Goal: Transaction & Acquisition: Purchase product/service

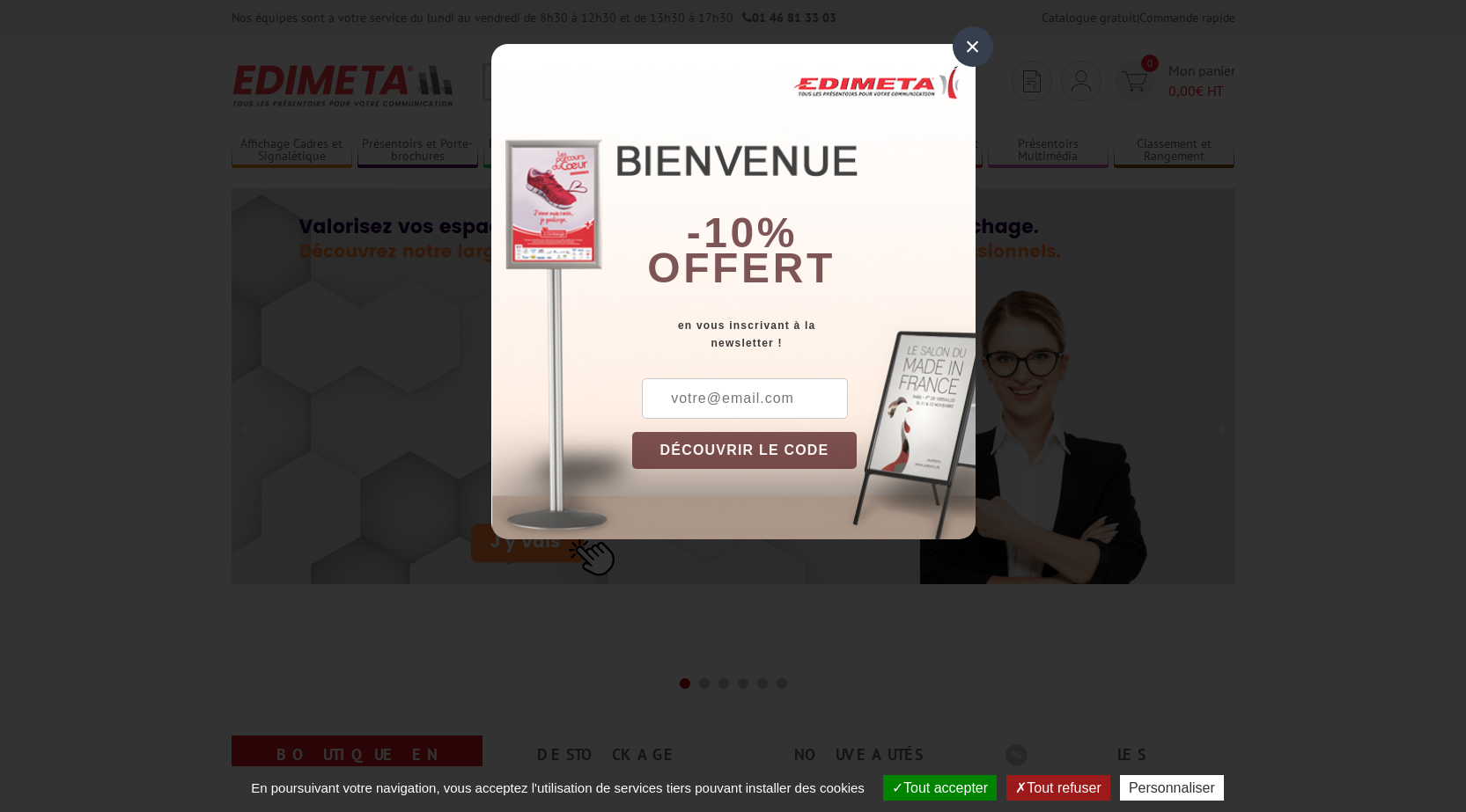
click at [959, 42] on div "×" at bounding box center [973, 46] width 41 height 41
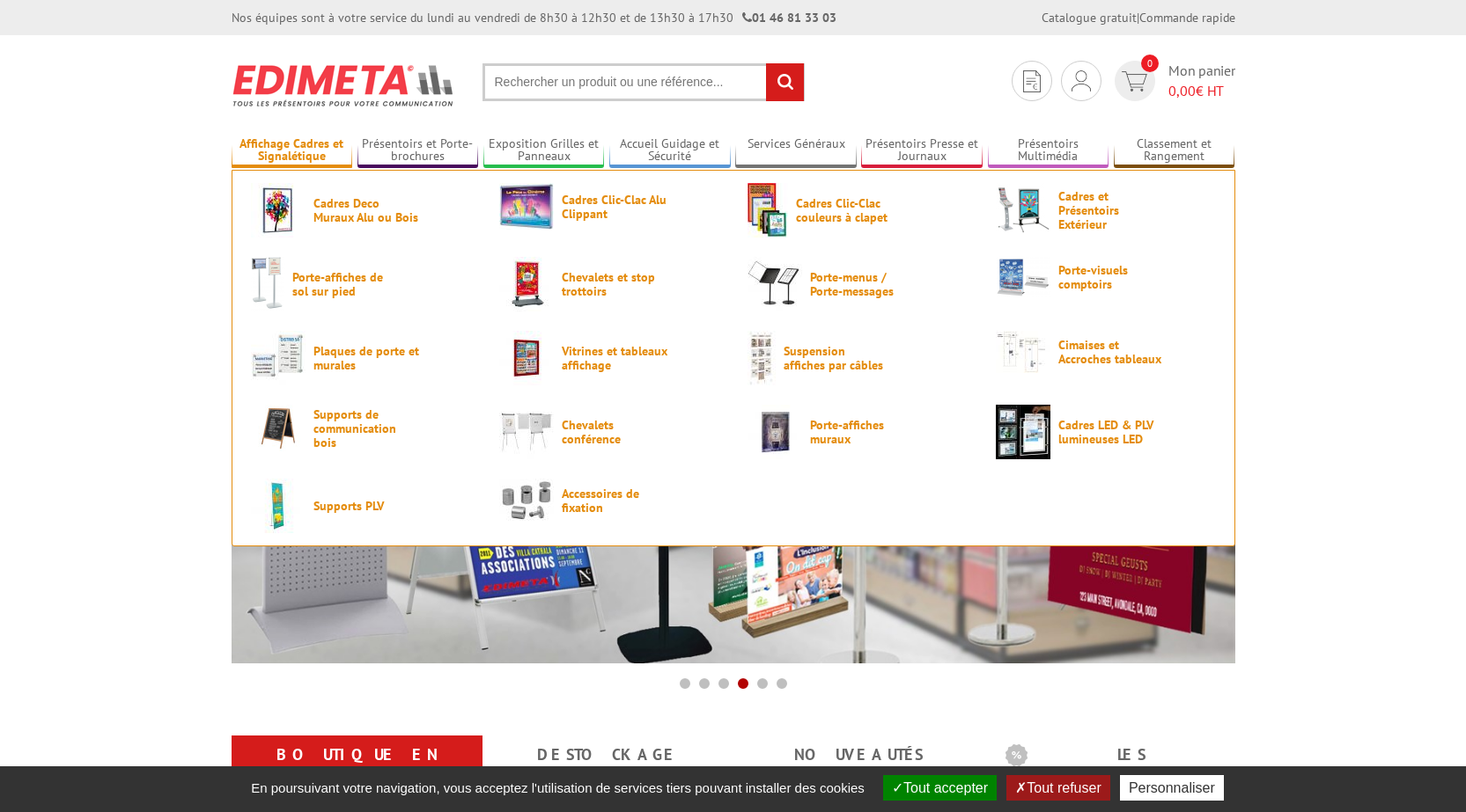
click at [312, 155] on link "Affichage Cadres et Signalétique" at bounding box center [292, 151] width 122 height 29
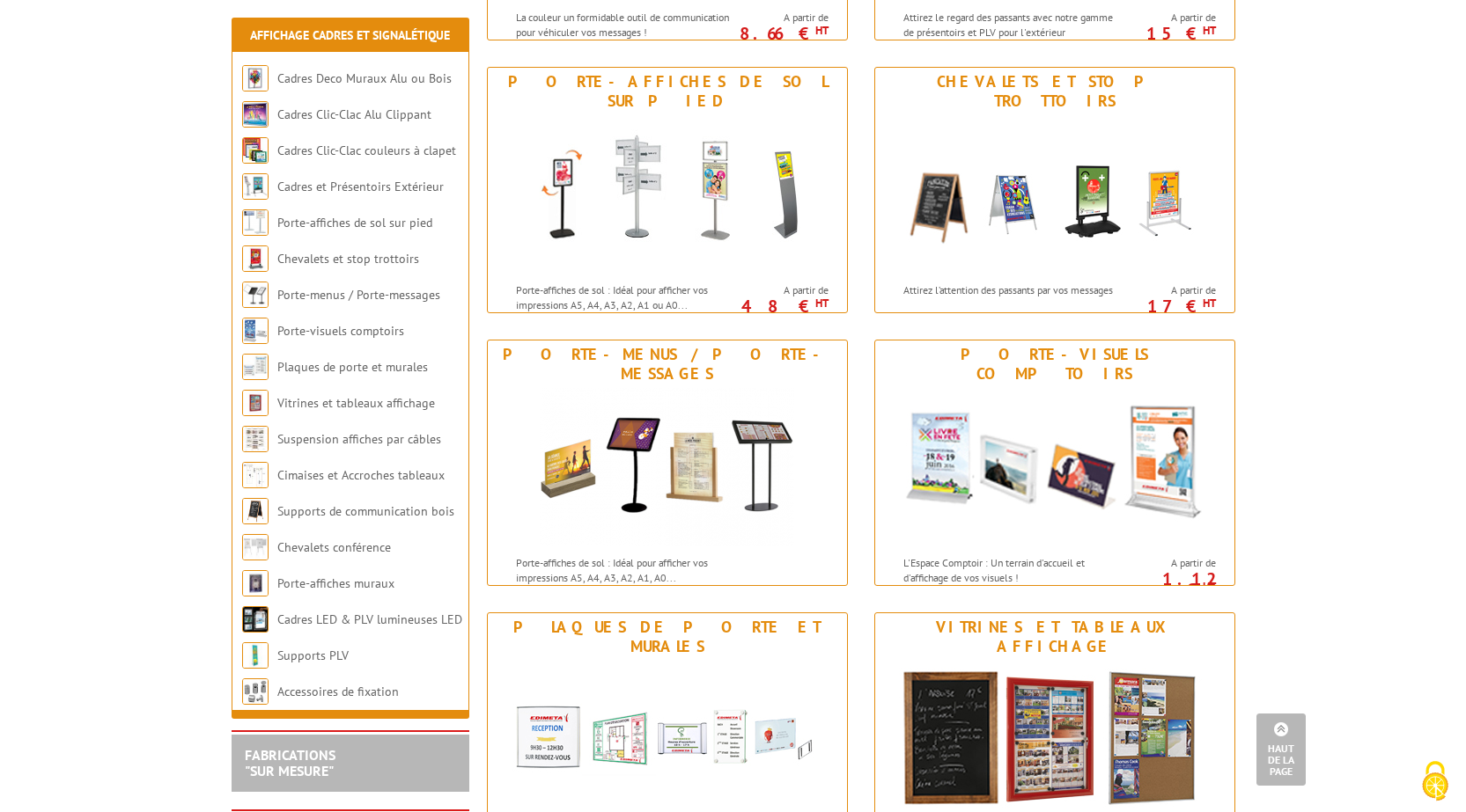
scroll to position [968, 0]
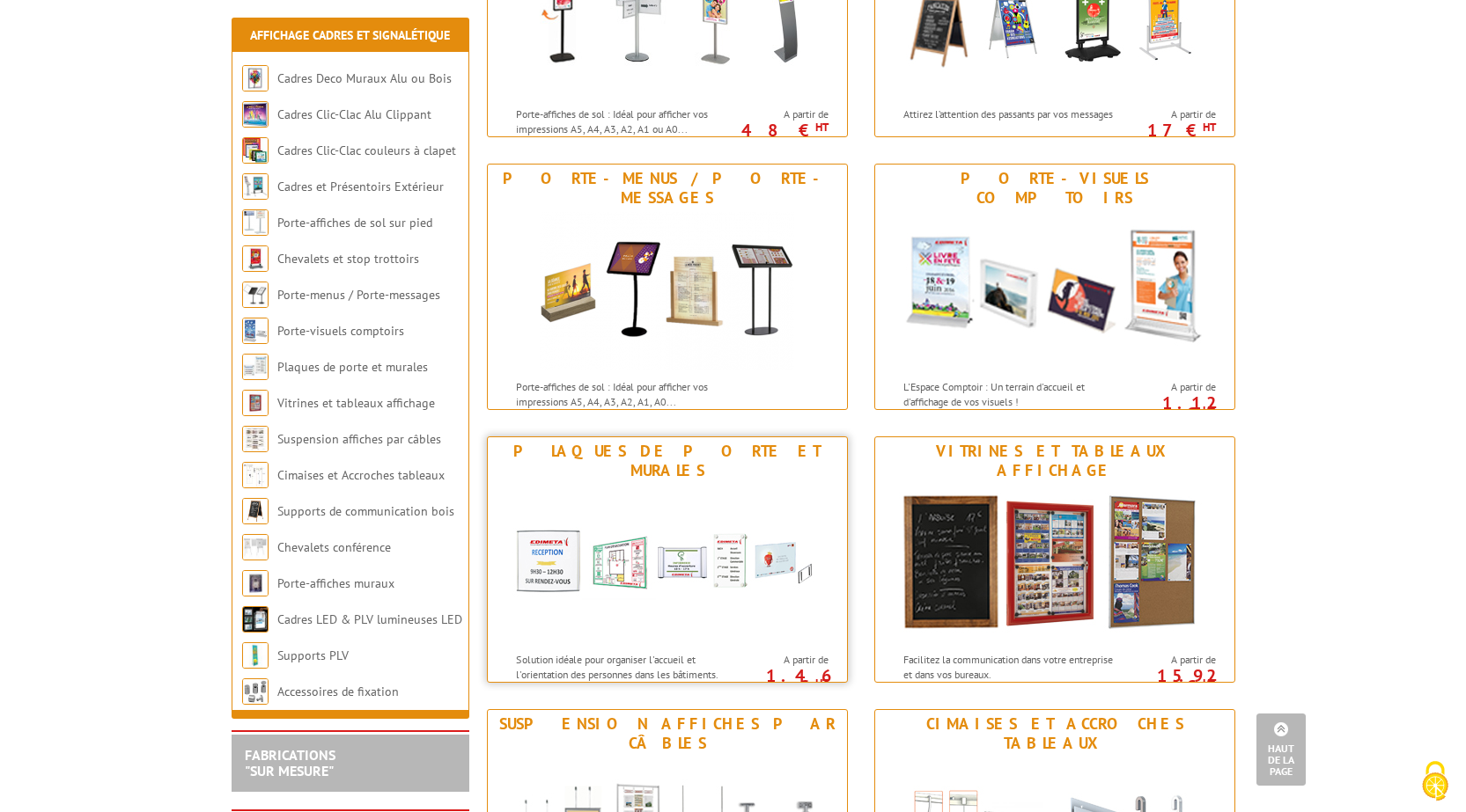
click at [627, 514] on img at bounding box center [667, 565] width 326 height 159
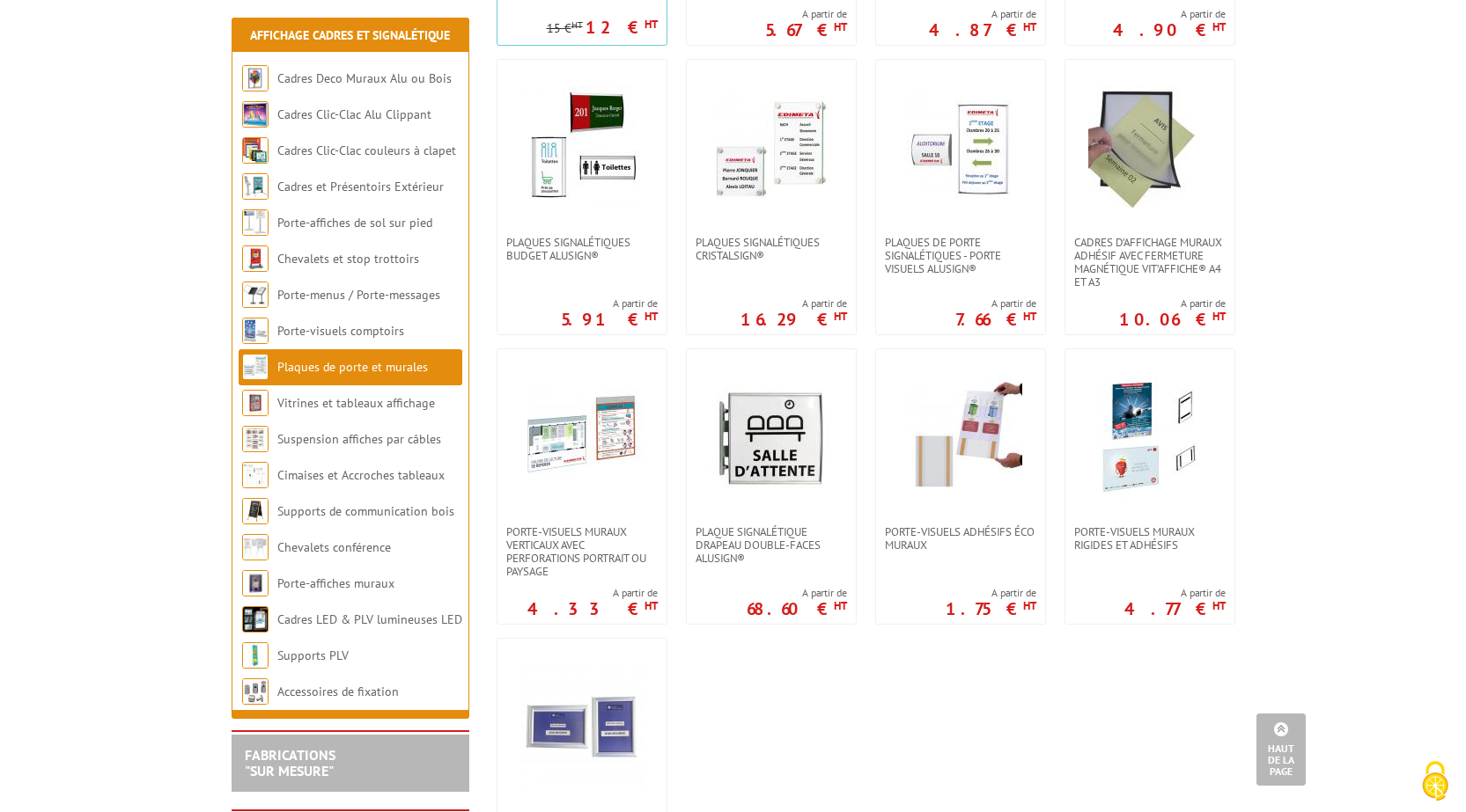
scroll to position [704, 0]
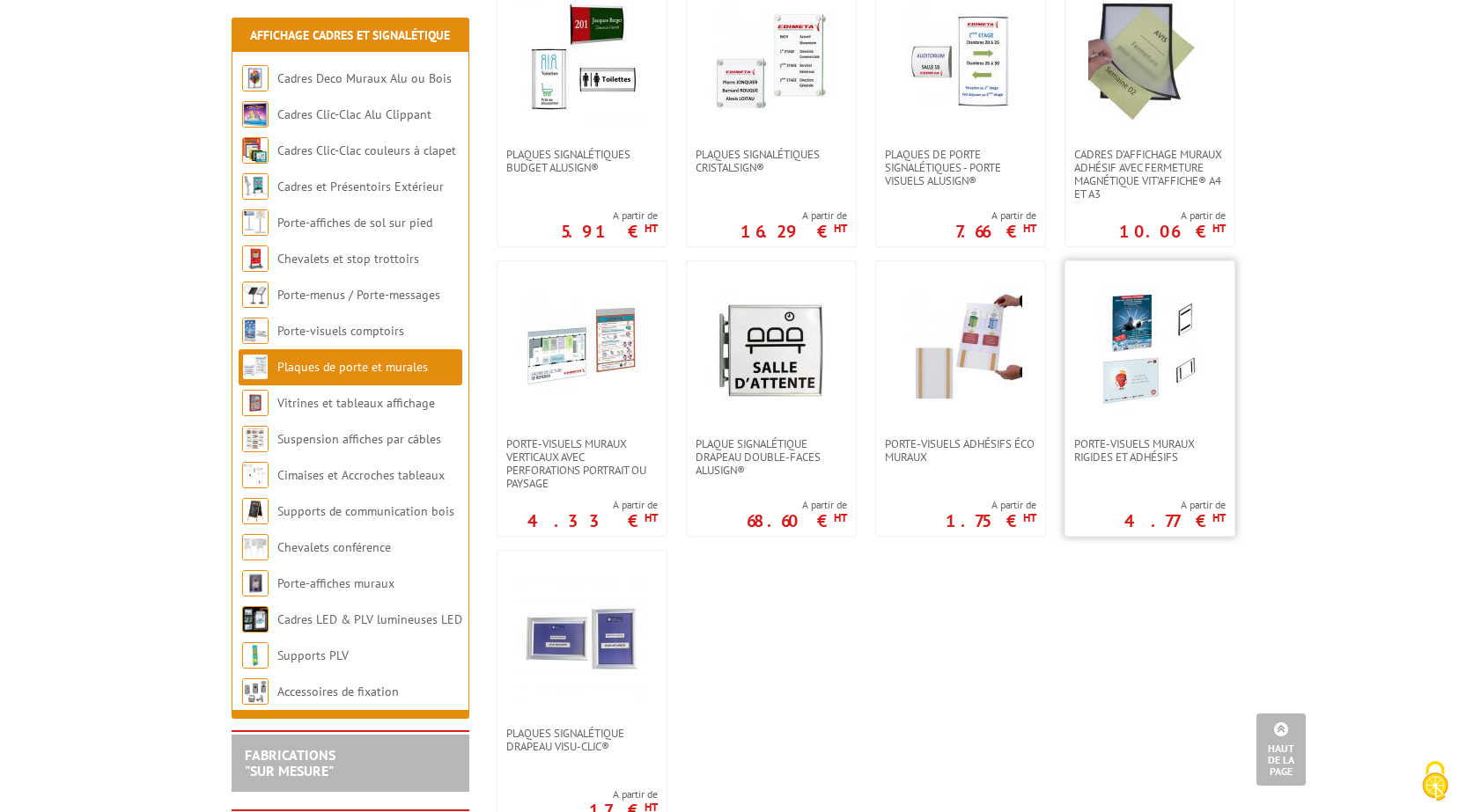
click at [1126, 431] on link at bounding box center [1149, 349] width 169 height 176
click at [1126, 445] on span "Porte-visuels muraux rigides et adhésifs" at bounding box center [1150, 450] width 152 height 26
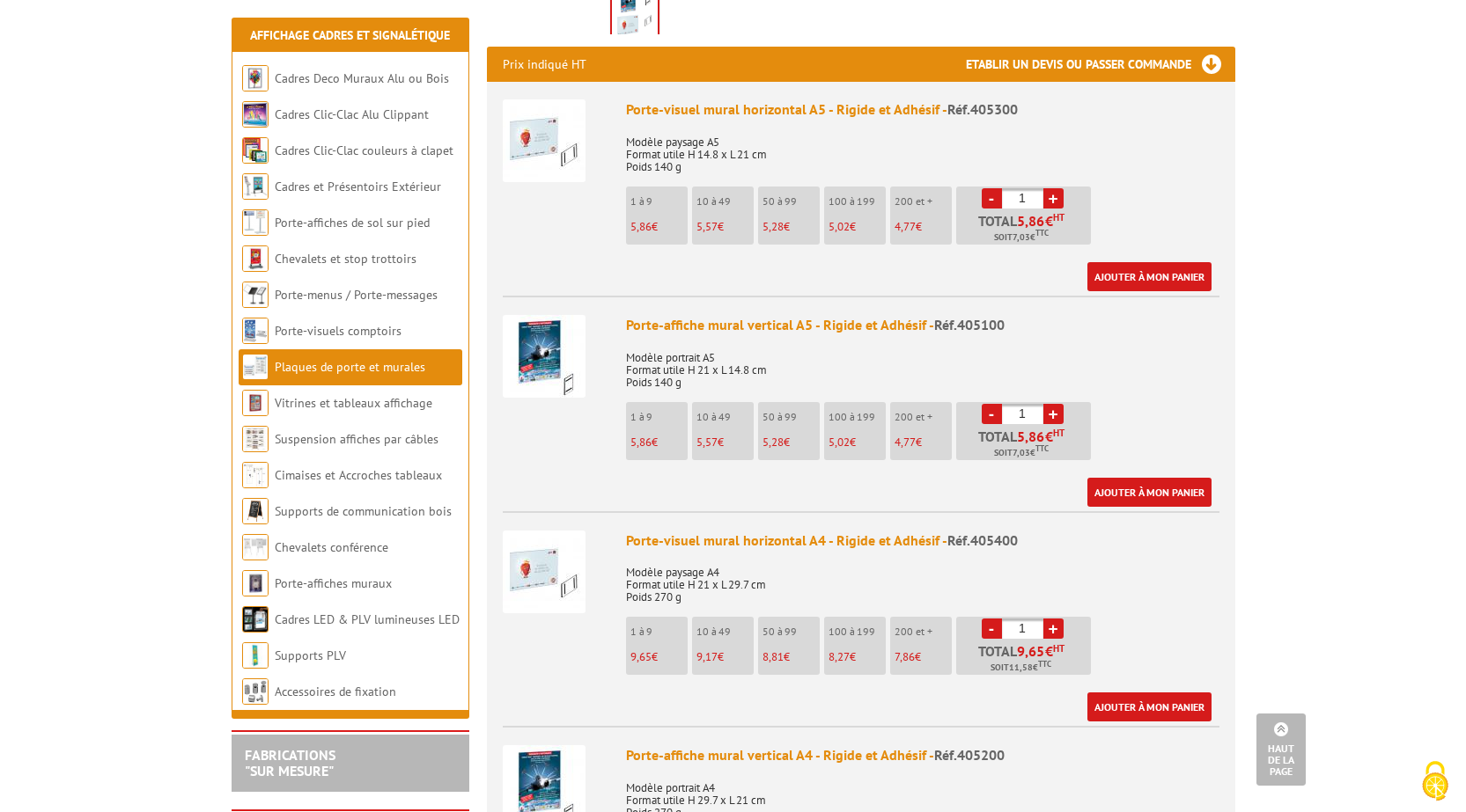
scroll to position [704, 0]
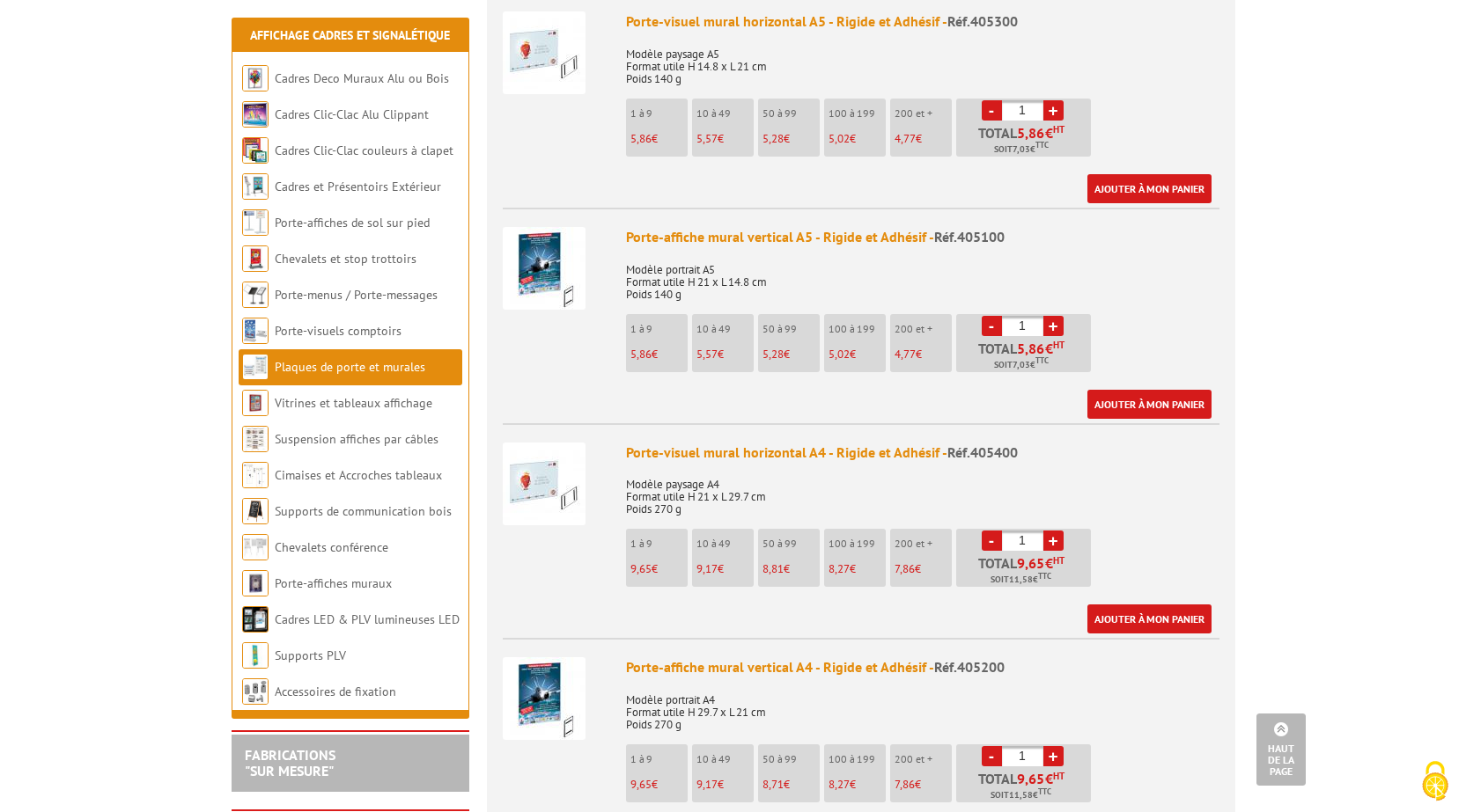
click at [531, 488] on img at bounding box center [544, 484] width 83 height 83
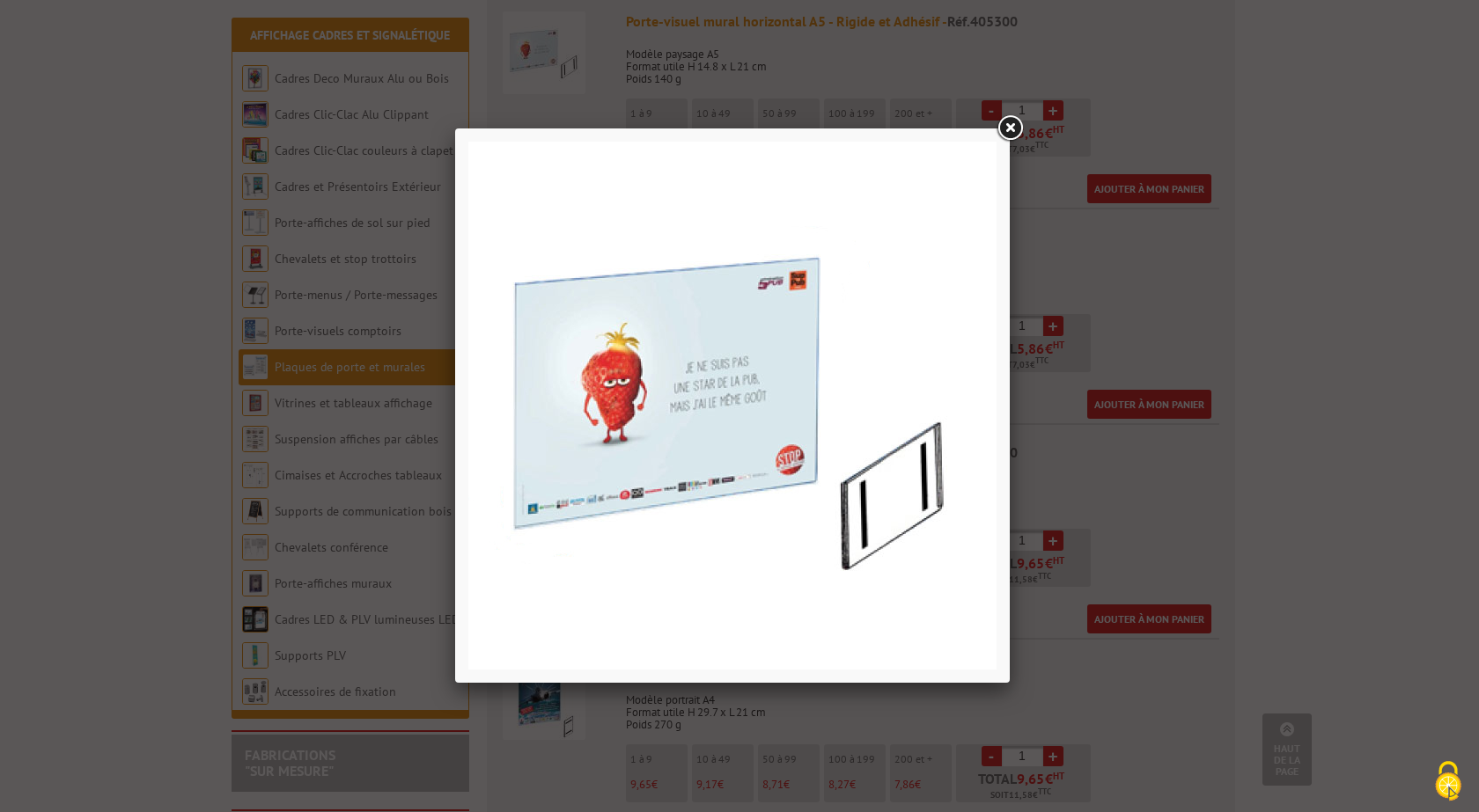
click at [804, 367] on img at bounding box center [732, 405] width 528 height 528
click at [1005, 115] on link at bounding box center [1009, 128] width 32 height 32
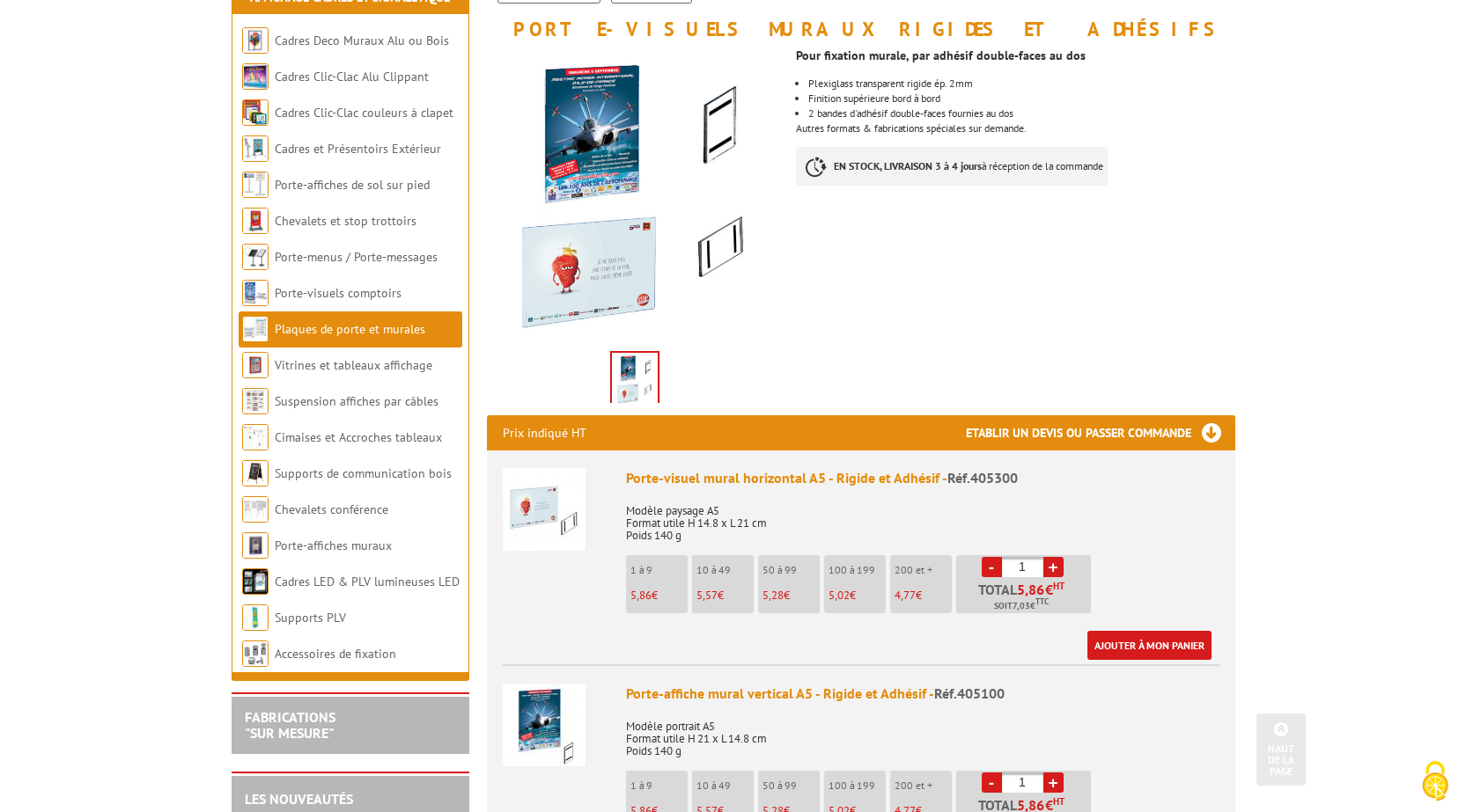
scroll to position [0, 0]
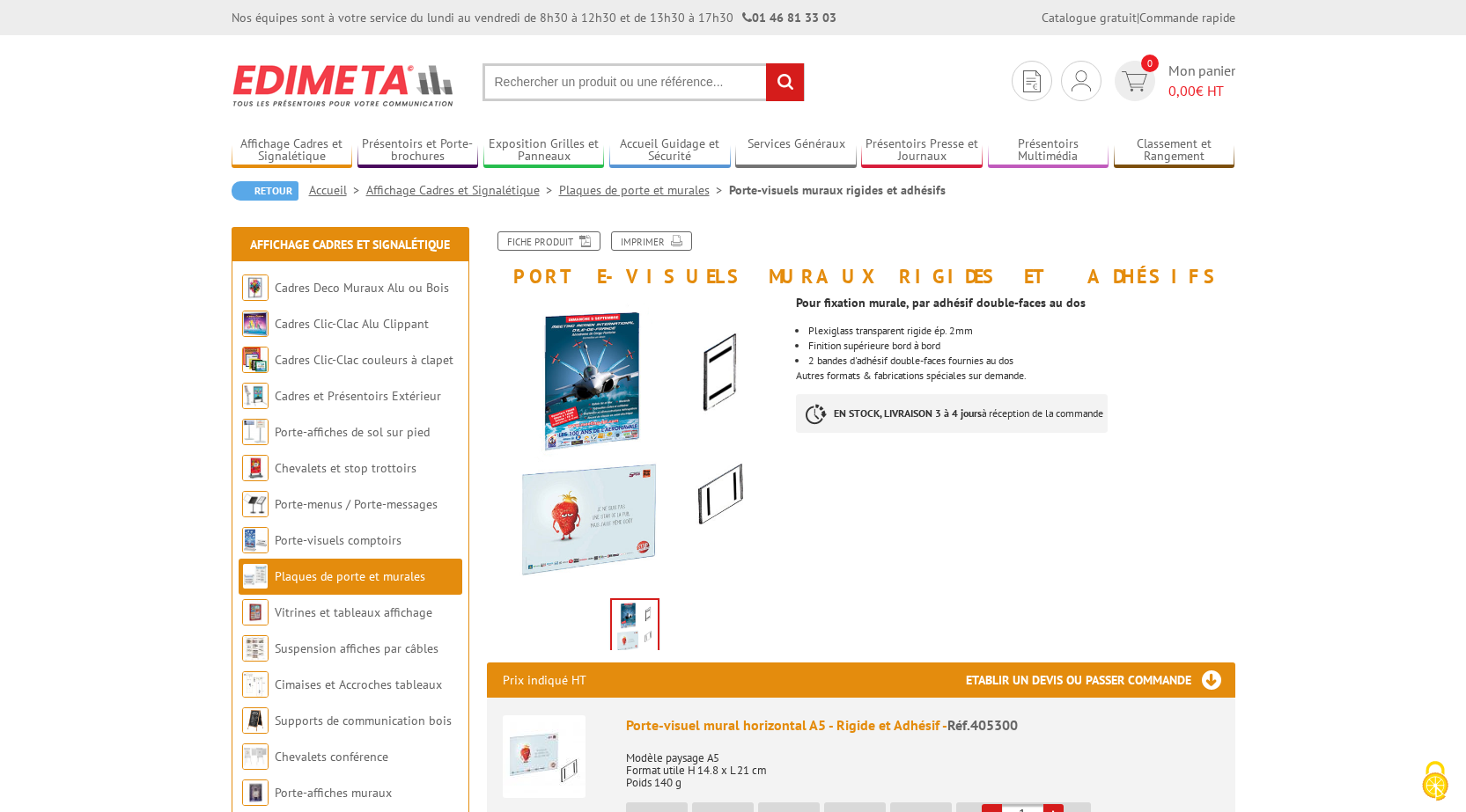
click at [598, 74] on input "text" at bounding box center [644, 82] width 322 height 38
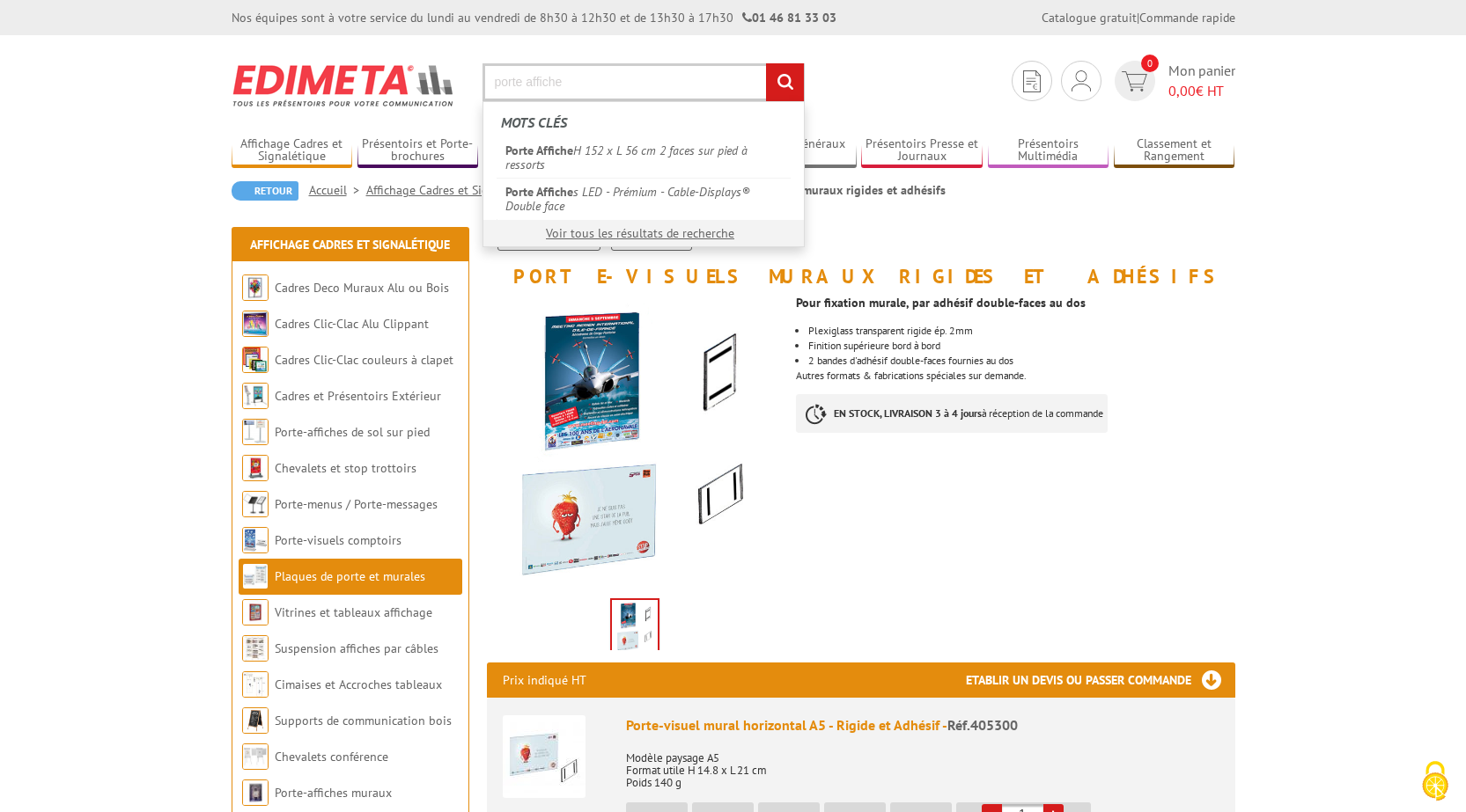
type input "porte affiche"
click at [766, 63] on input "rechercher" at bounding box center [785, 82] width 38 height 38
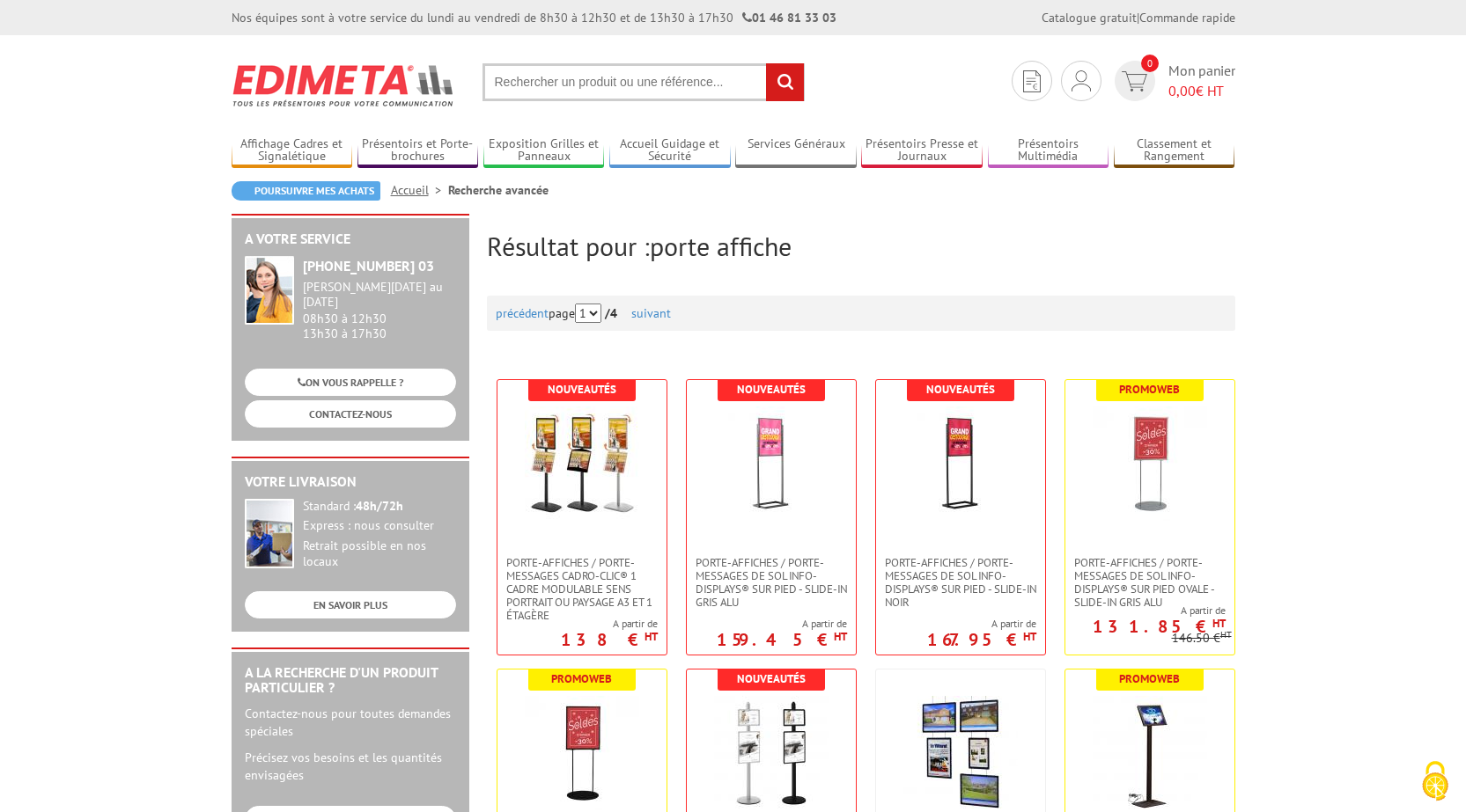
click at [663, 83] on input "text" at bounding box center [644, 82] width 322 height 38
type input "porte affiche mural"
click at [766, 63] on input "rechercher" at bounding box center [785, 82] width 38 height 38
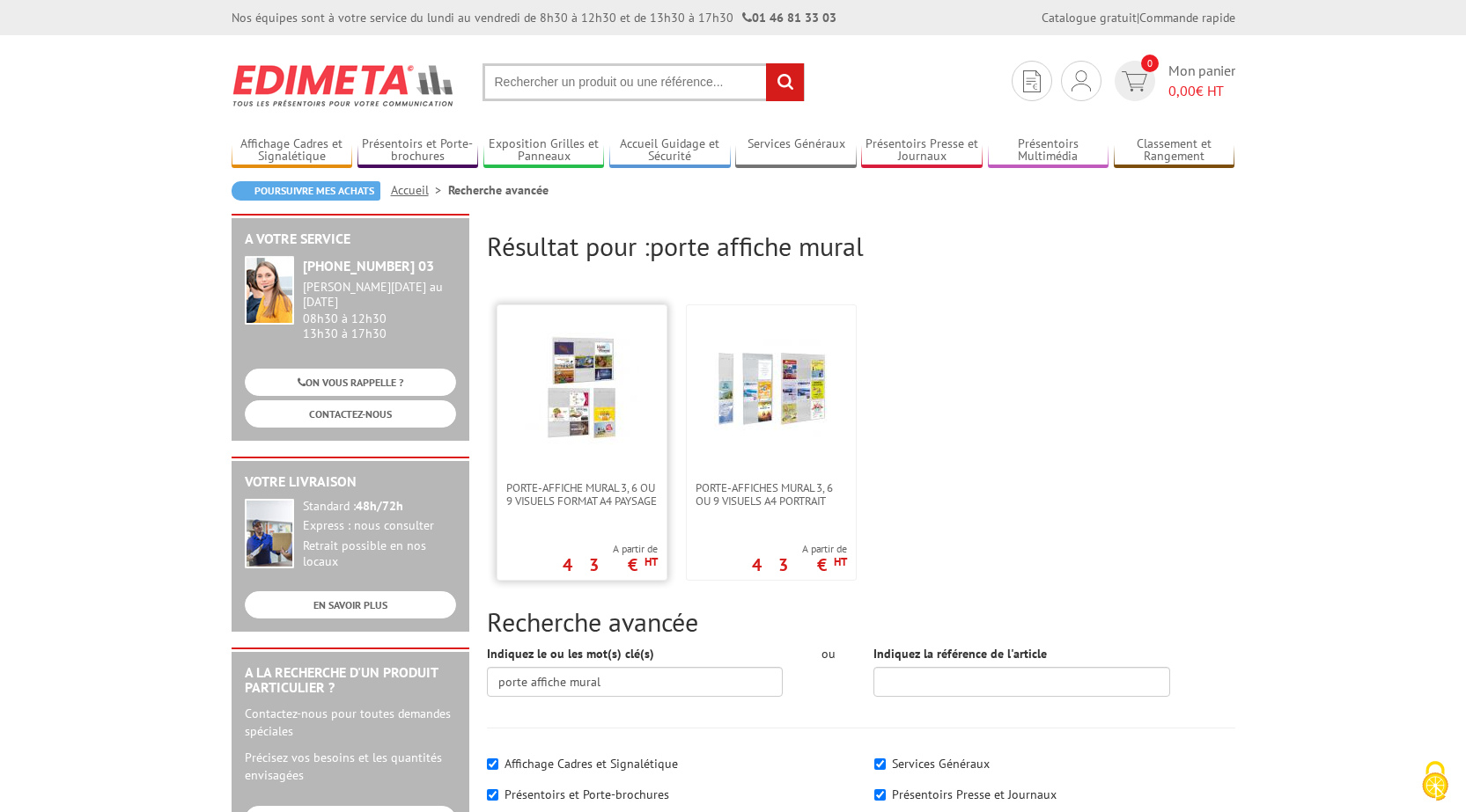
click at [580, 413] on img at bounding box center [581, 389] width 115 height 115
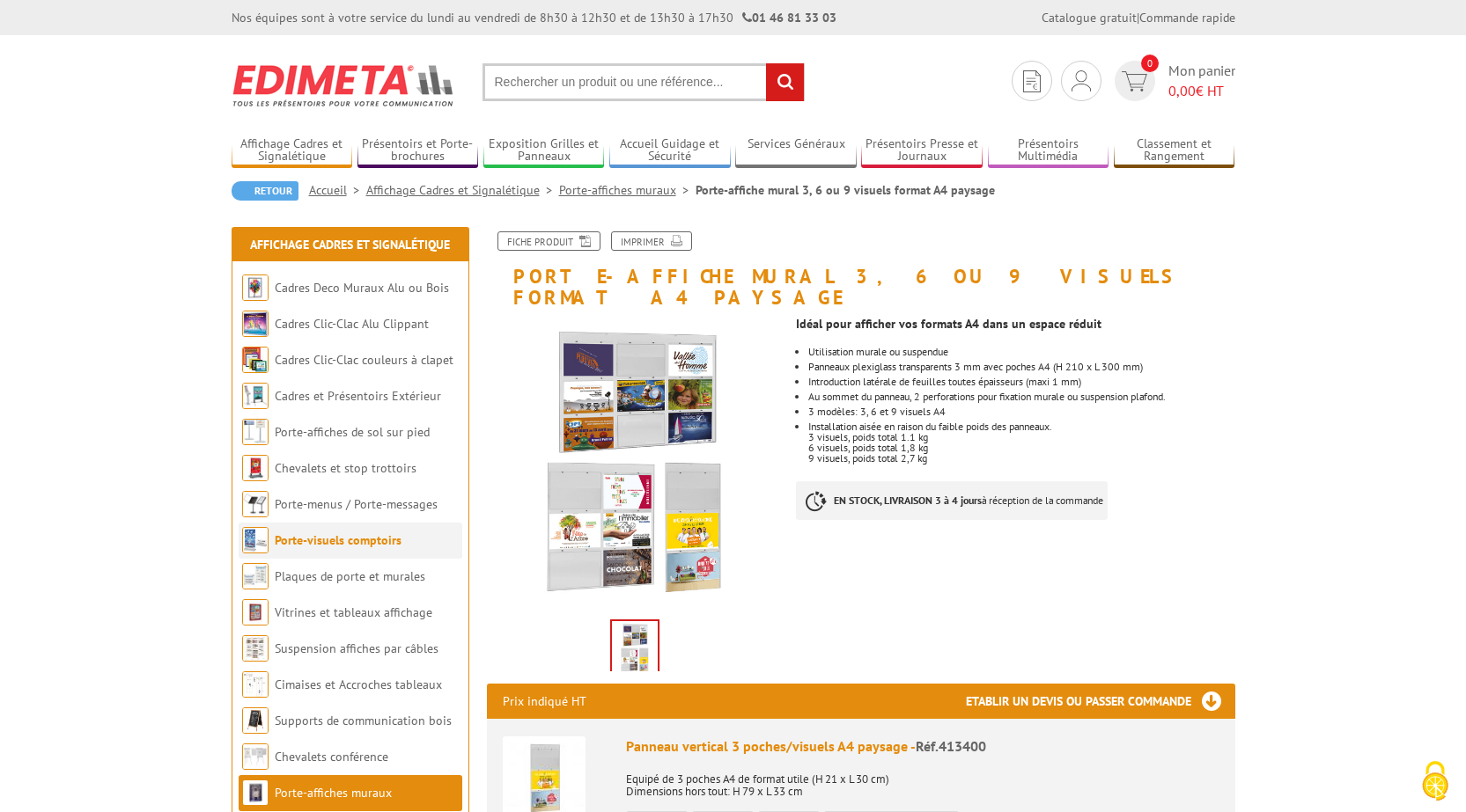
click at [358, 542] on link "Porte-visuels comptoirs" at bounding box center [338, 540] width 126 height 16
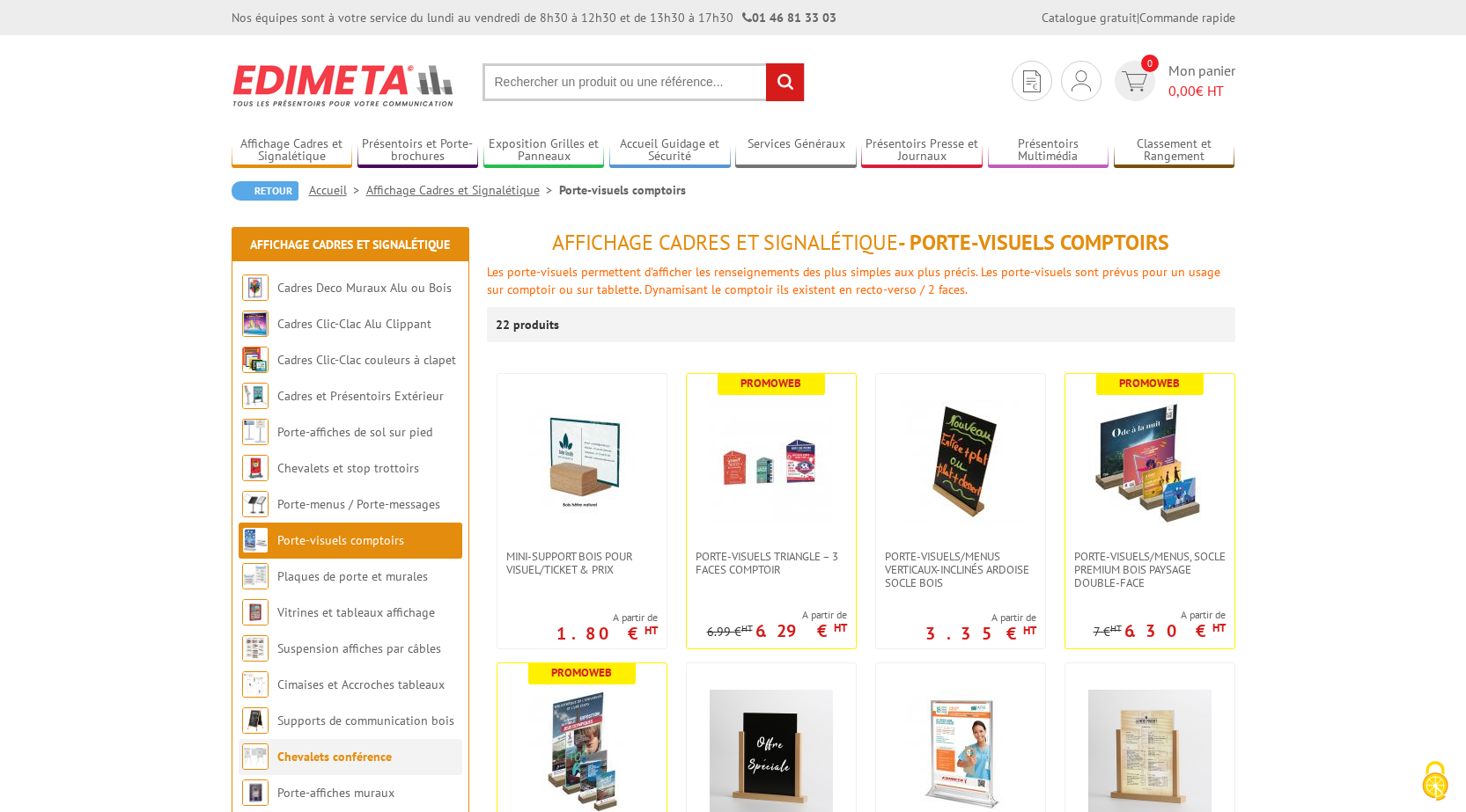
scroll to position [176, 0]
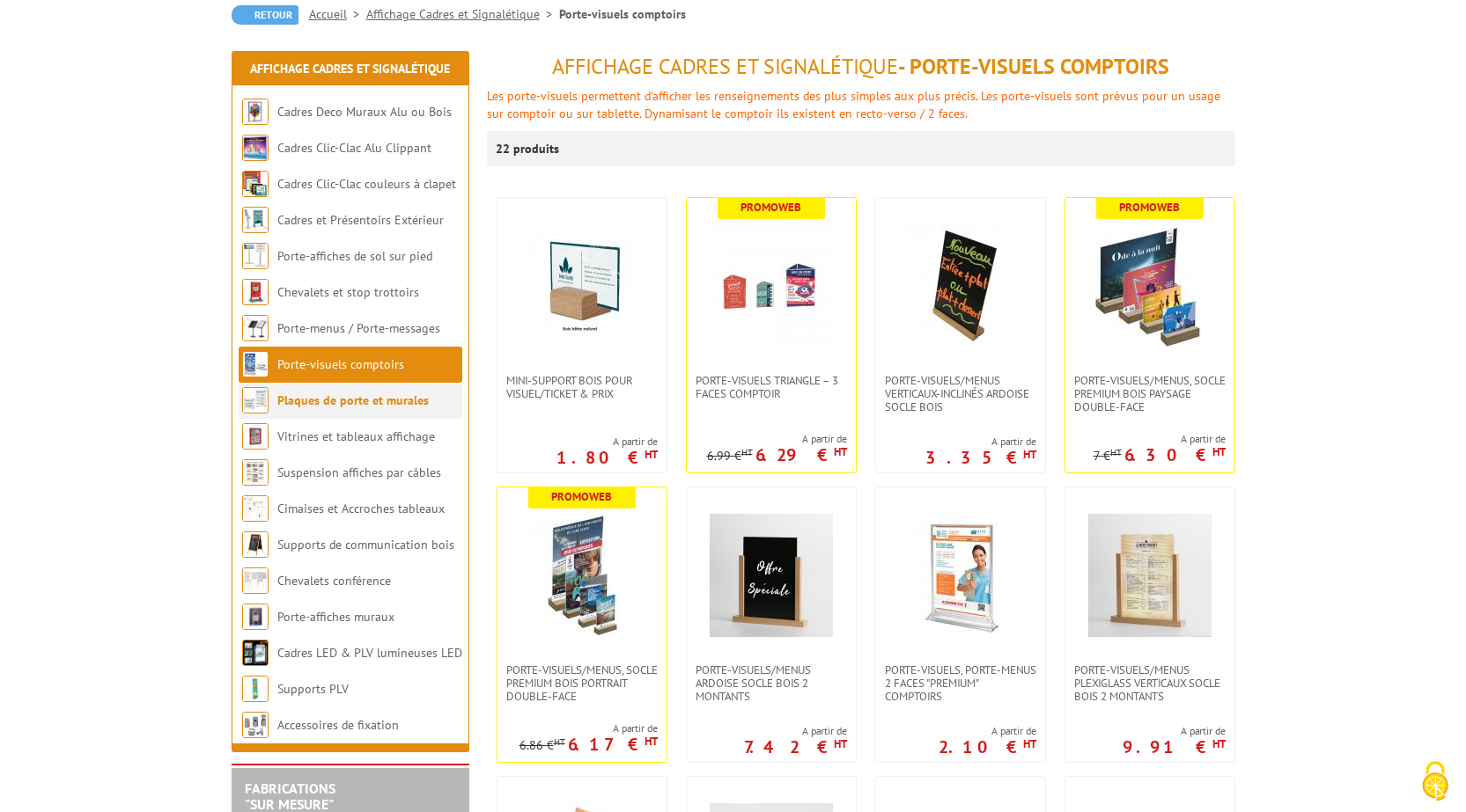
click at [355, 396] on link "Plaques de porte et murales" at bounding box center [353, 401] width 152 height 16
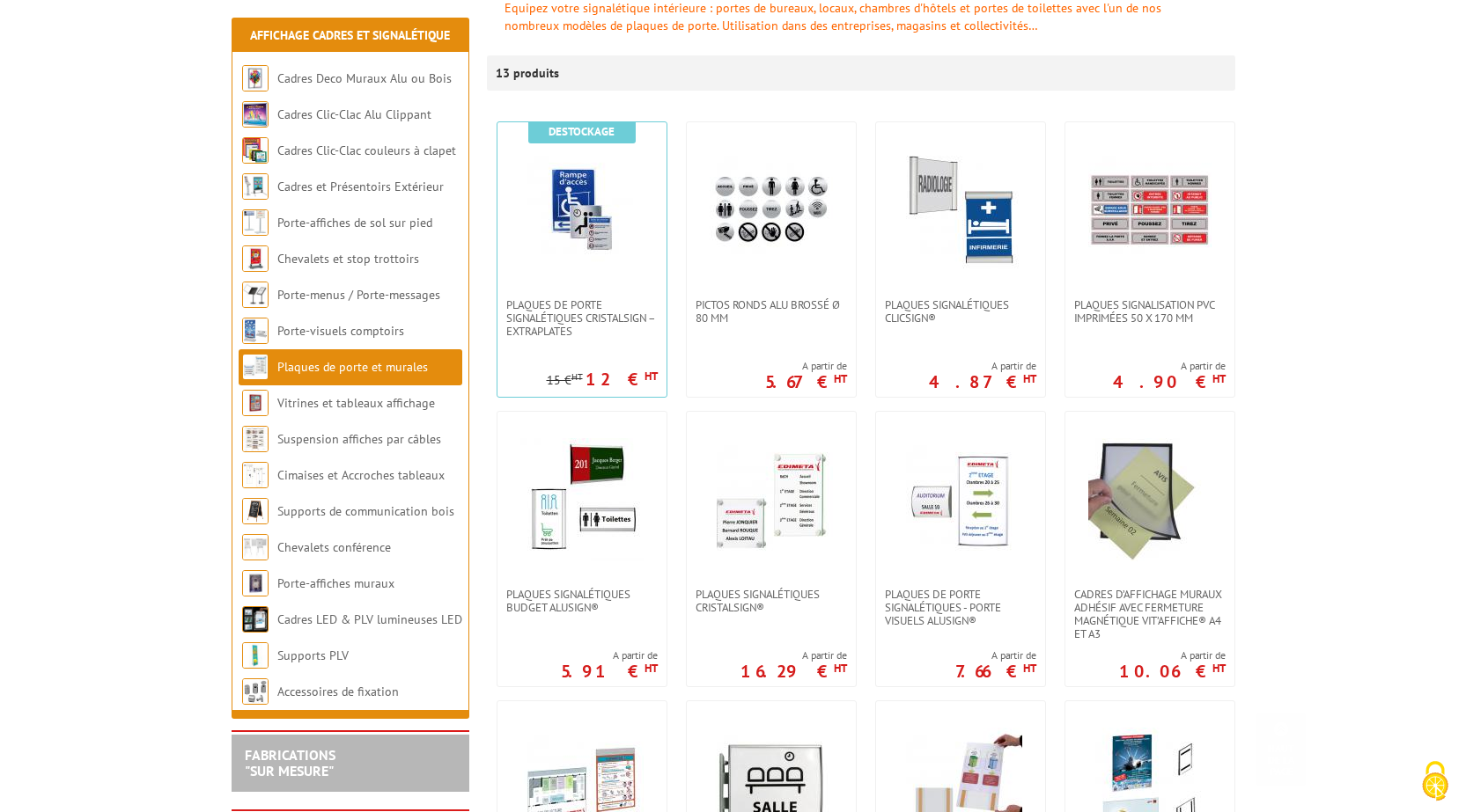
scroll to position [616, 0]
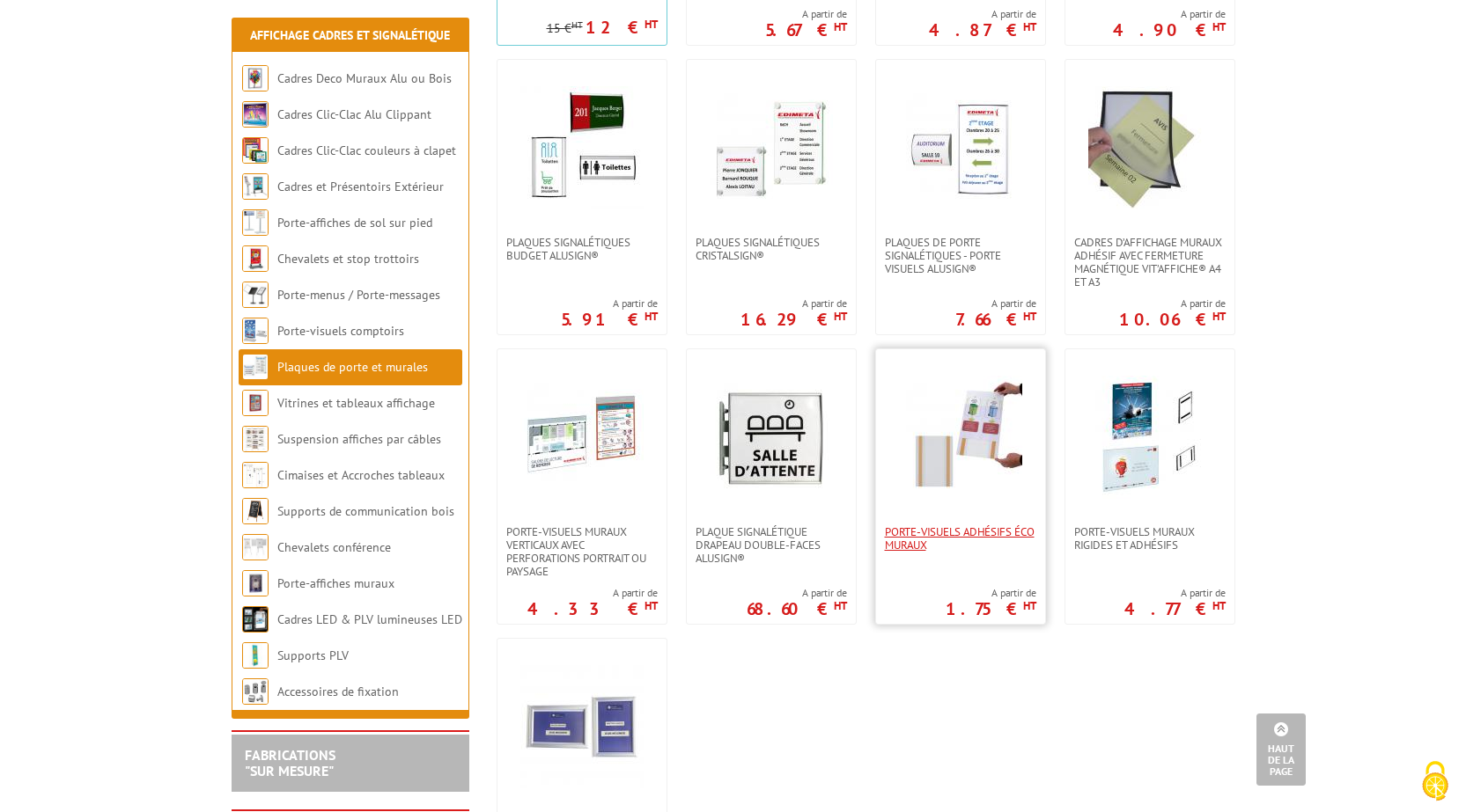
click at [932, 531] on span "Porte-visuels adhésifs éco muraux" at bounding box center [960, 538] width 152 height 26
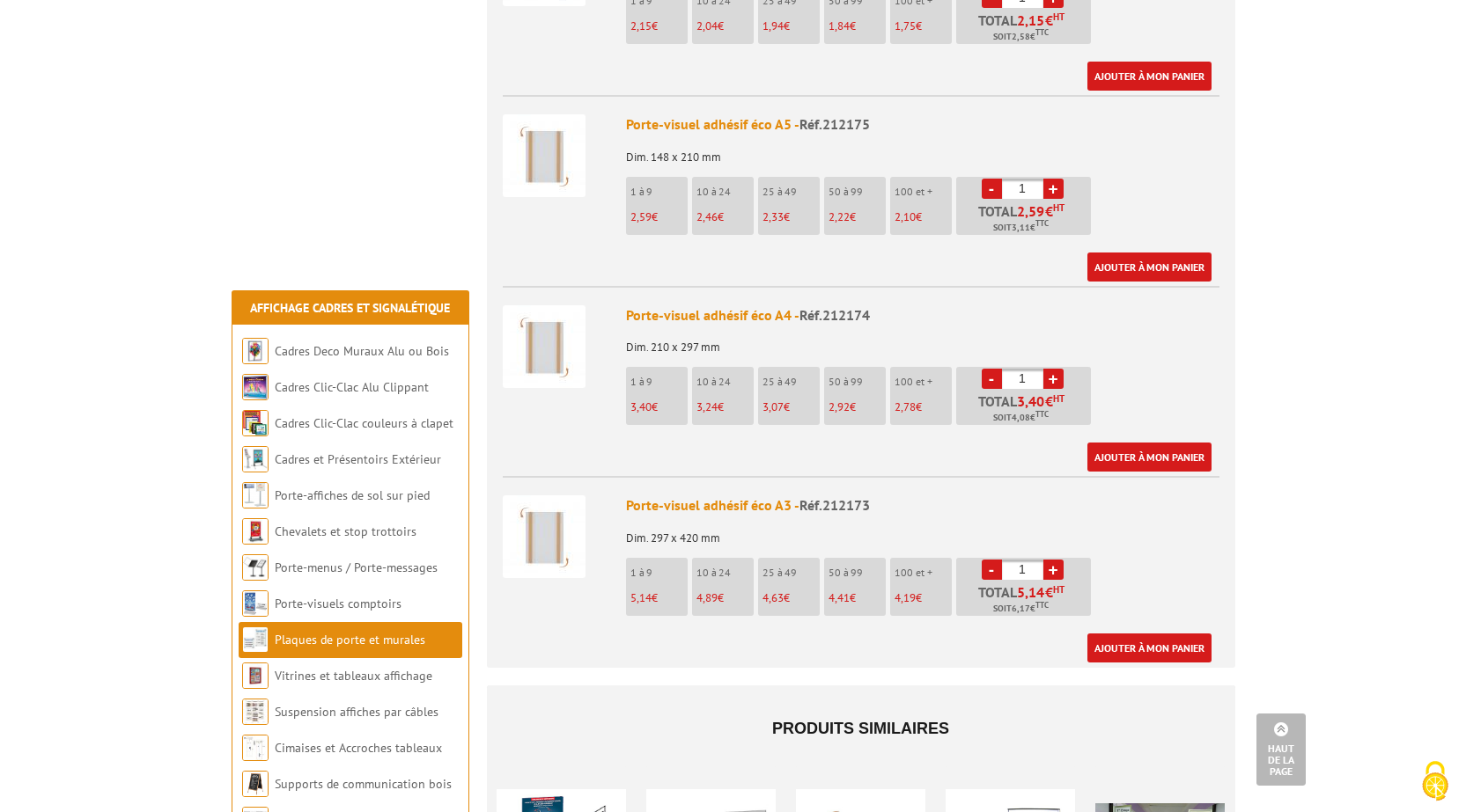
scroll to position [1232, 0]
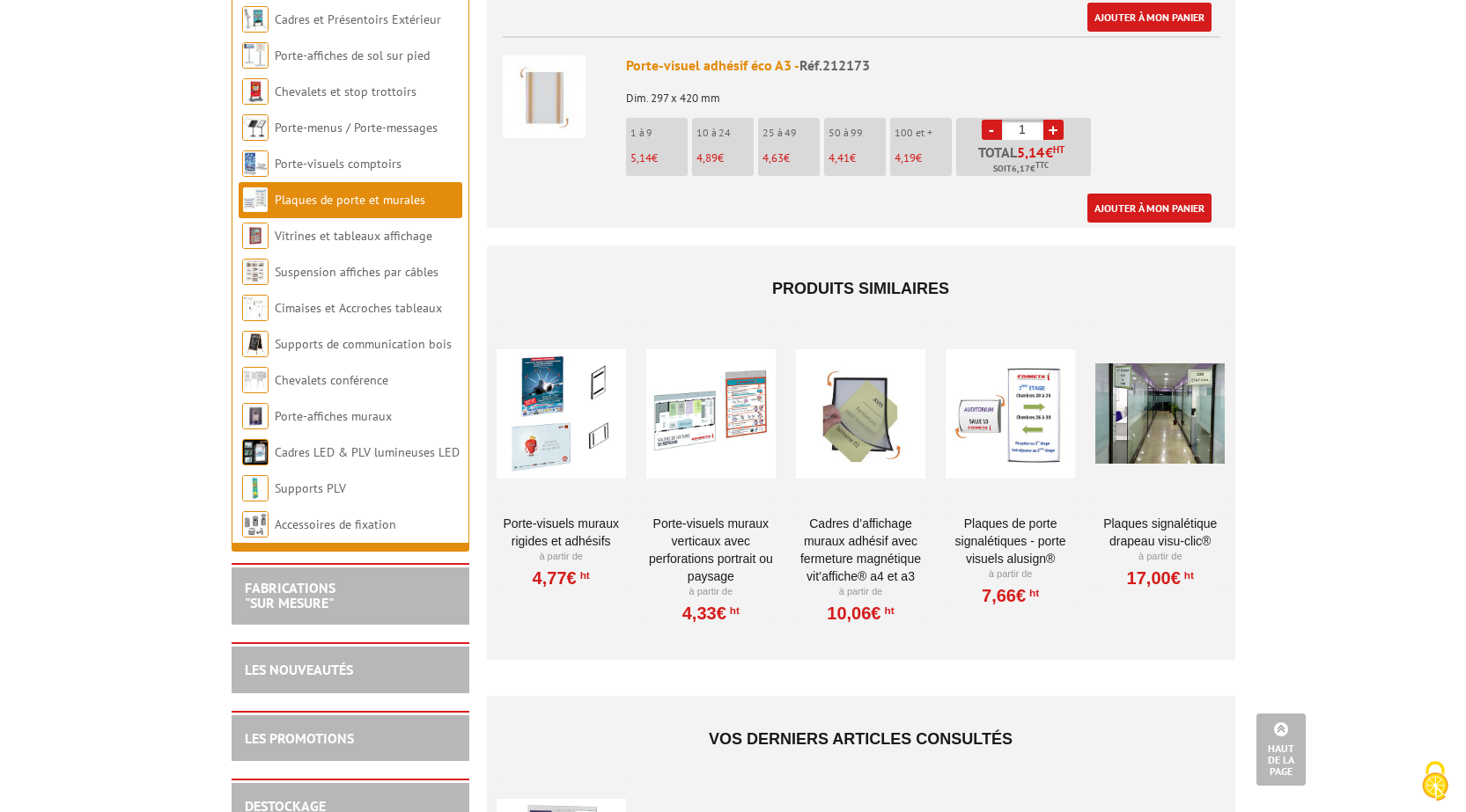
click at [702, 531] on link "Porte-visuels muraux verticaux avec perforations portrait ou paysage" at bounding box center [710, 550] width 129 height 70
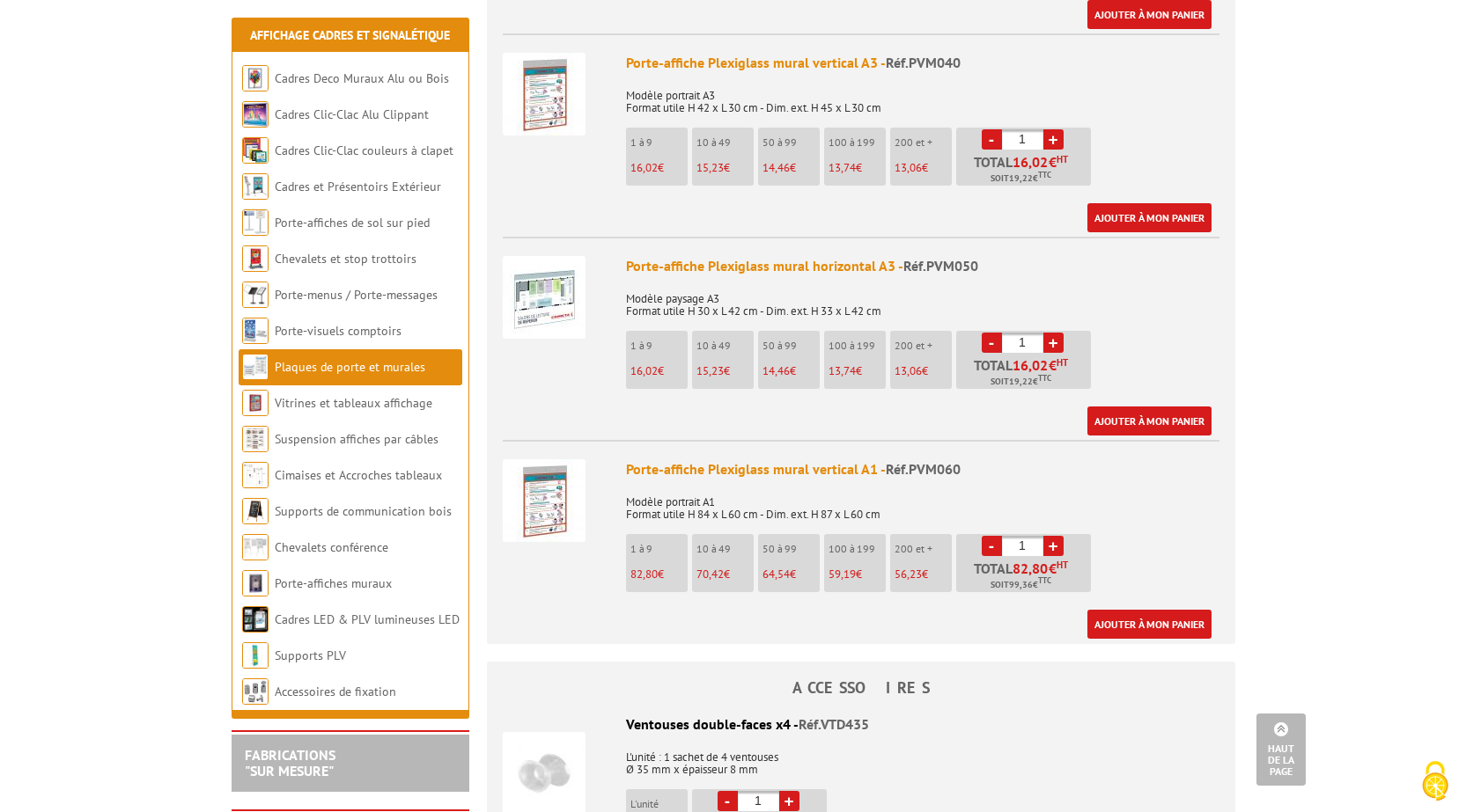
scroll to position [1320, 0]
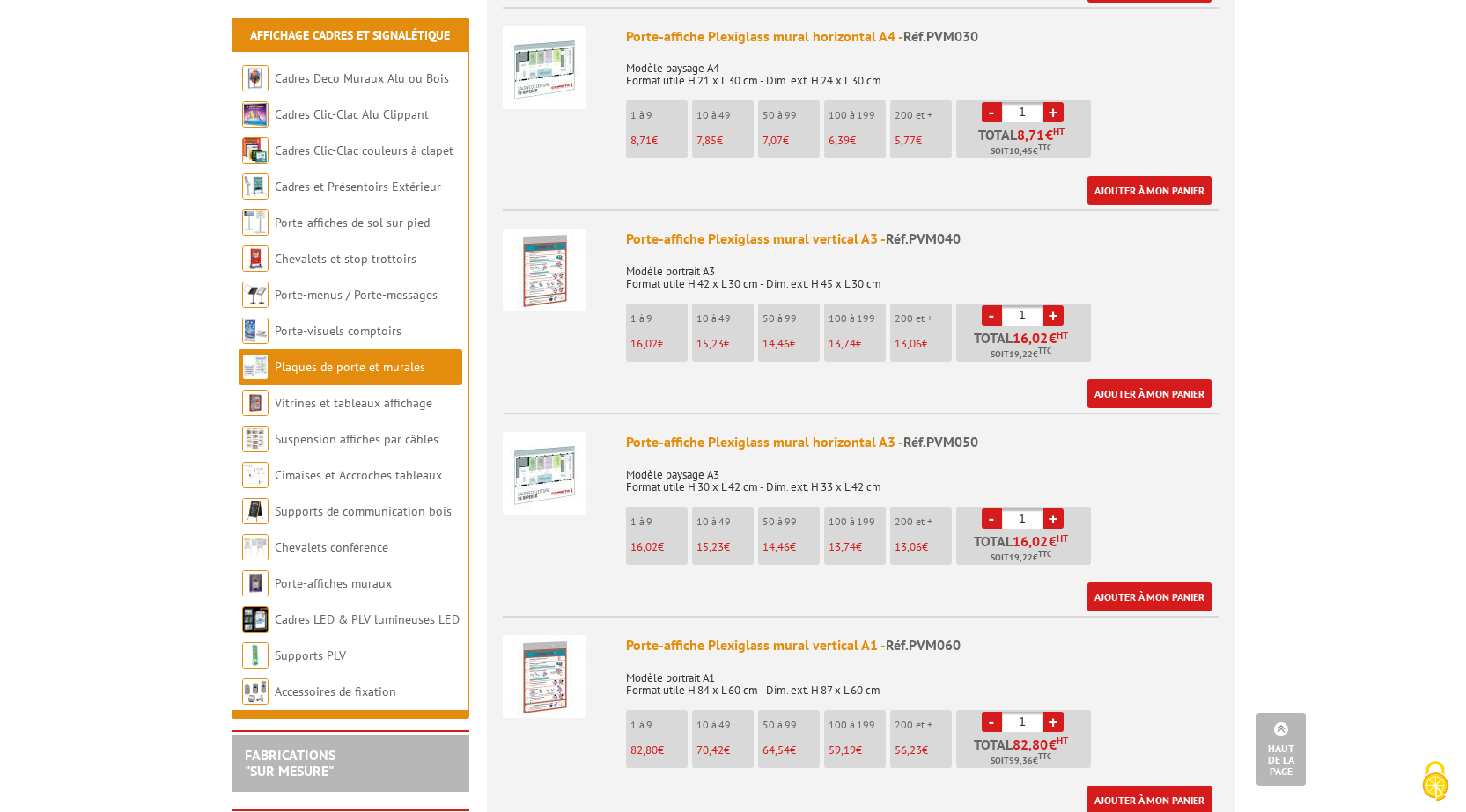
drag, startPoint x: 1031, startPoint y: 294, endPoint x: 988, endPoint y: 297, distance: 43.1
click at [988, 304] on li "- 1 + Total 16,02 € HT Soit 19,22 € TTC" at bounding box center [1023, 333] width 135 height 58
type input "450"
click at [1128, 379] on link "Ajouter à mon panier" at bounding box center [1150, 393] width 125 height 29
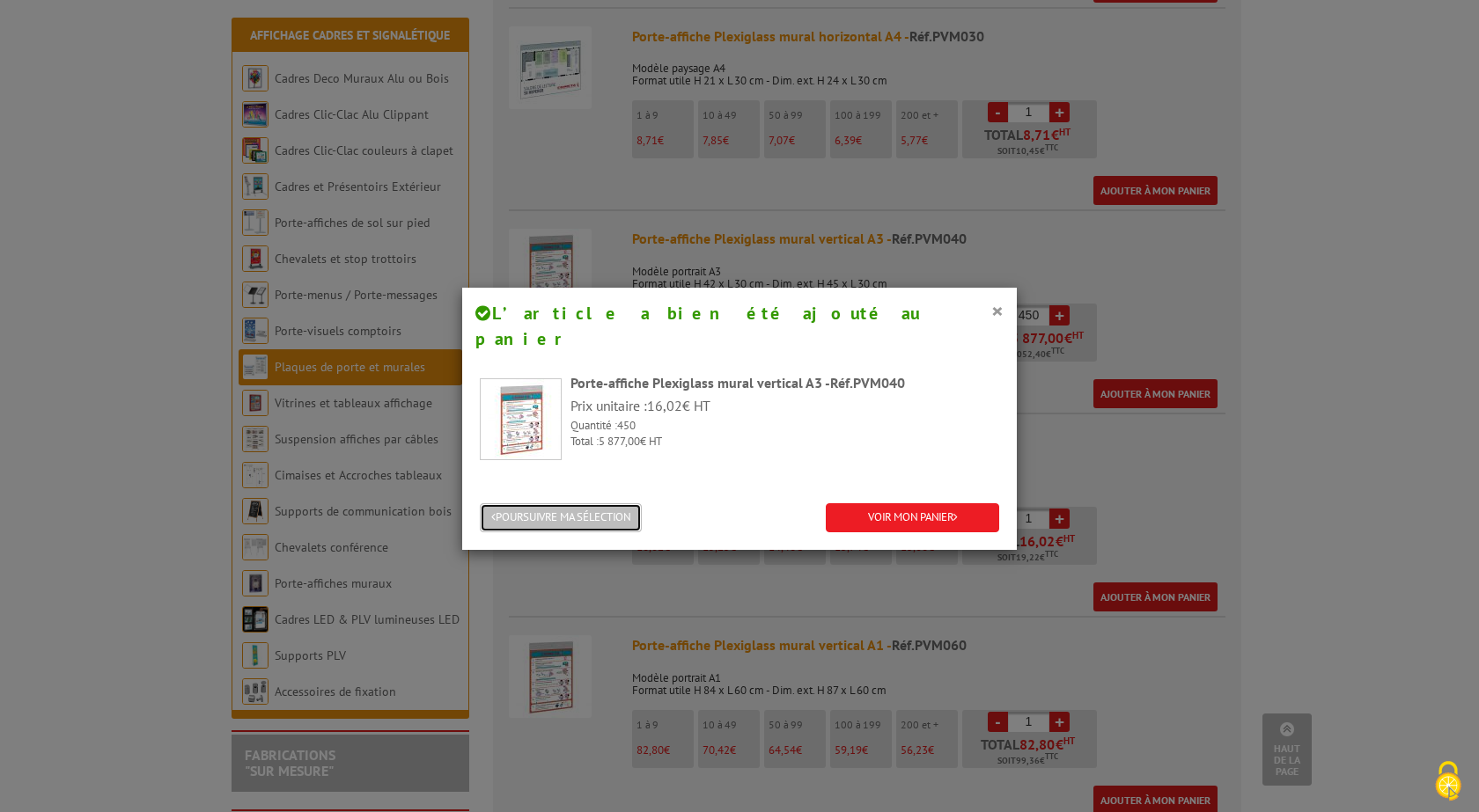
click at [599, 503] on button "POURSUIVRE MA SÉLECTION" at bounding box center [561, 518] width 162 height 29
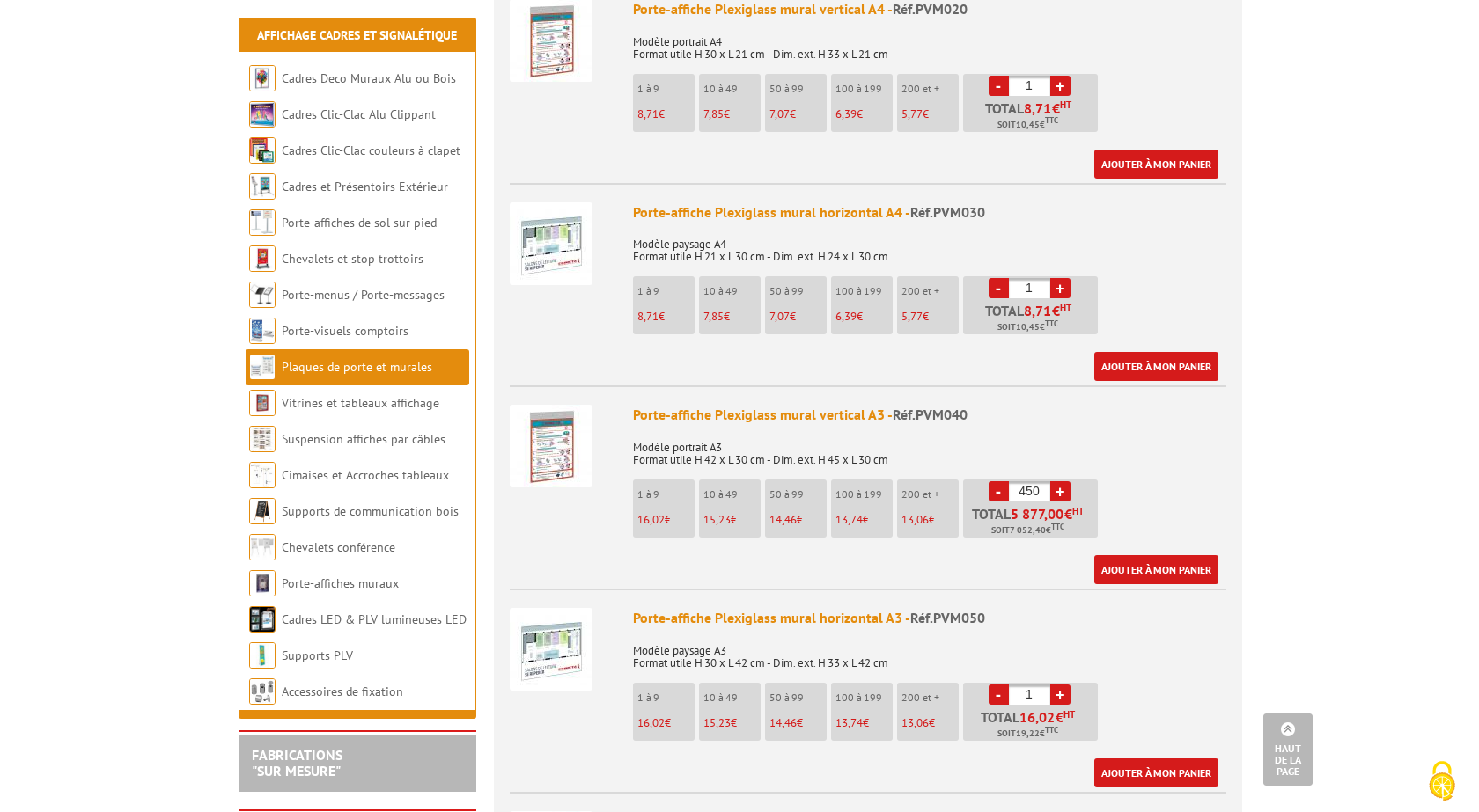
scroll to position [1057, 0]
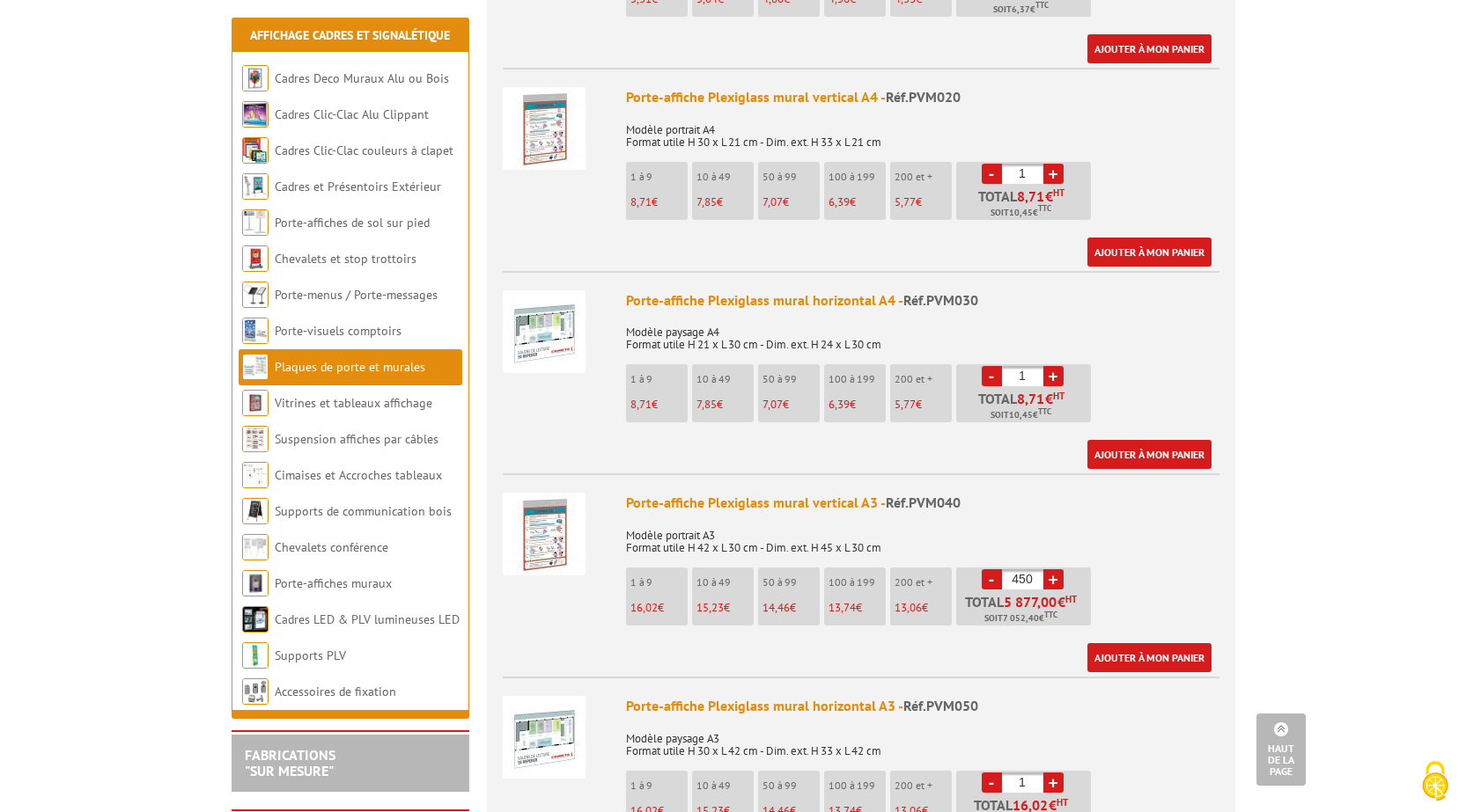
click at [1036, 366] on input "1" at bounding box center [1023, 376] width 42 height 20
type input "450"
click at [1137, 442] on link "Ajouter à mon panier" at bounding box center [1150, 455] width 125 height 29
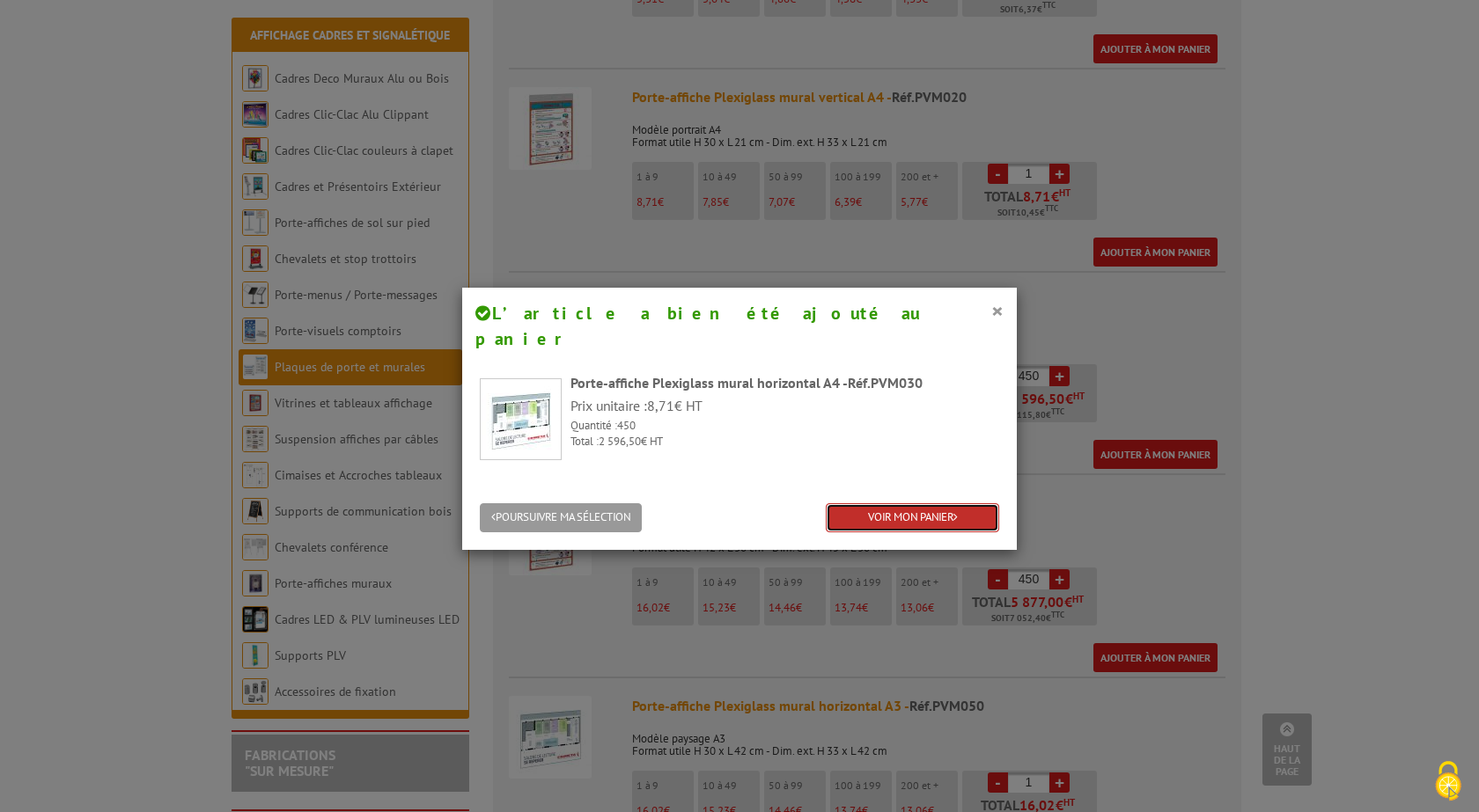
click at [934, 503] on link "VOIR MON PANIER" at bounding box center [912, 518] width 173 height 29
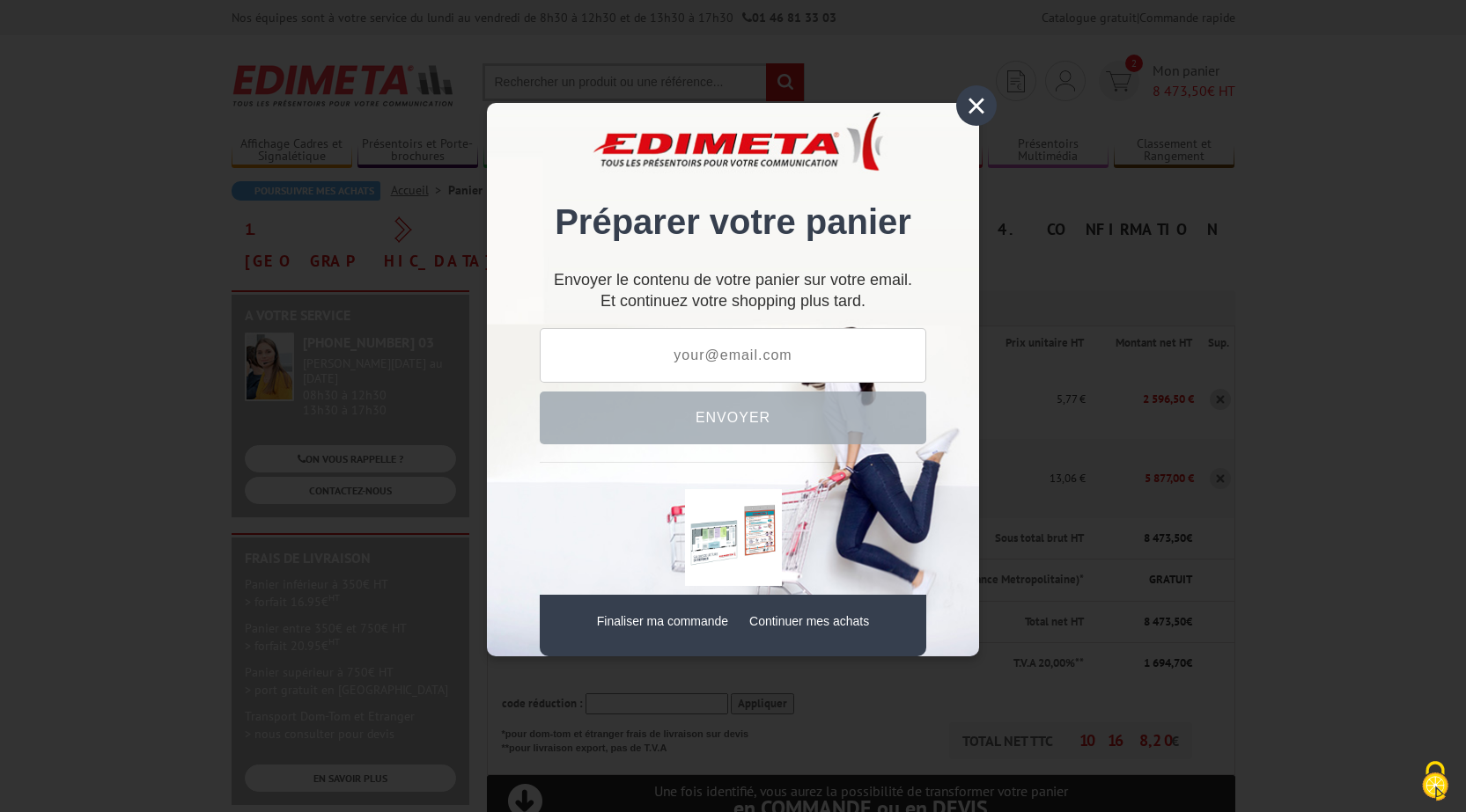
click at [978, 101] on div "×" at bounding box center [976, 106] width 41 height 41
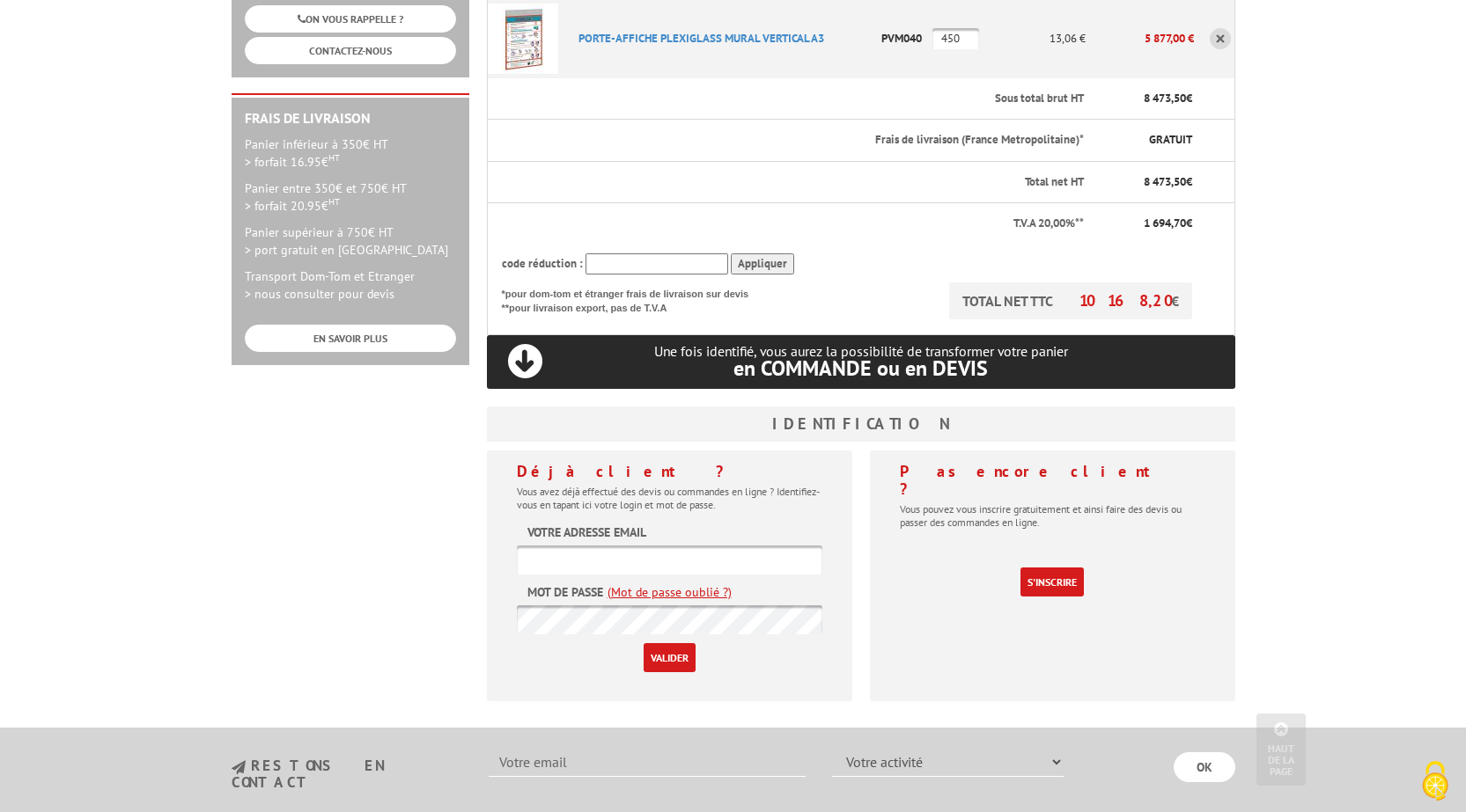
scroll to position [616, 0]
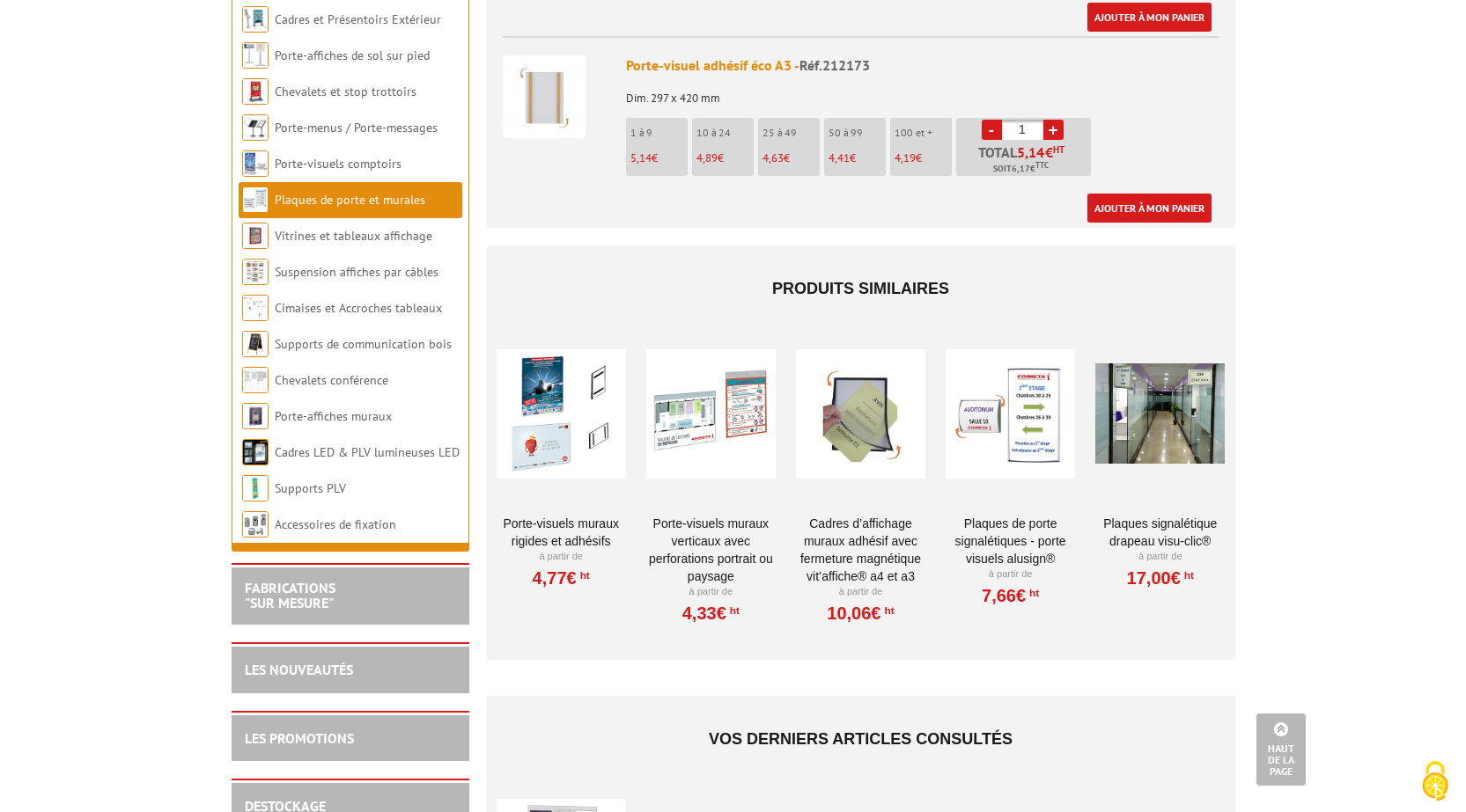
click at [581, 432] on div at bounding box center [561, 413] width 129 height 176
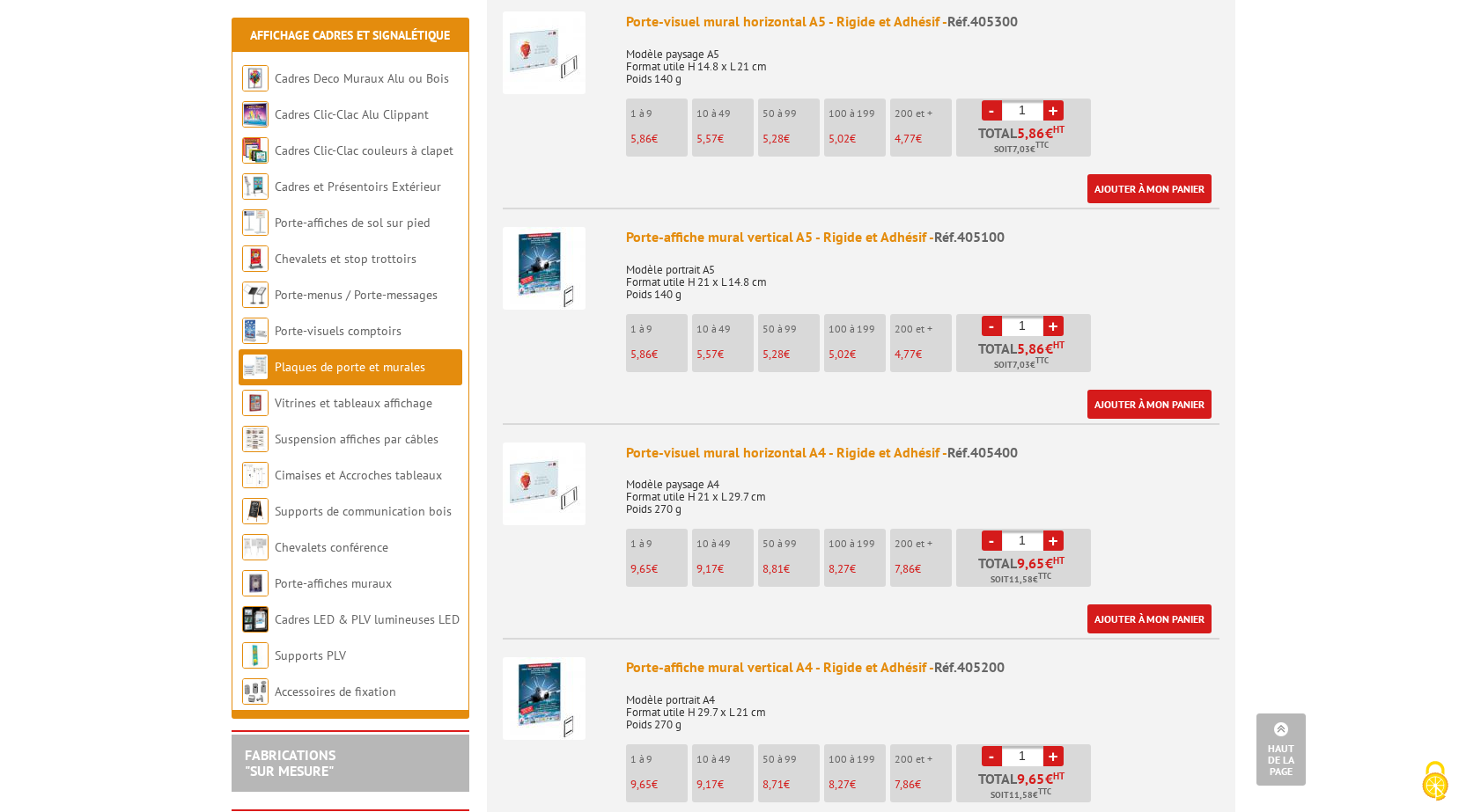
scroll to position [528, 0]
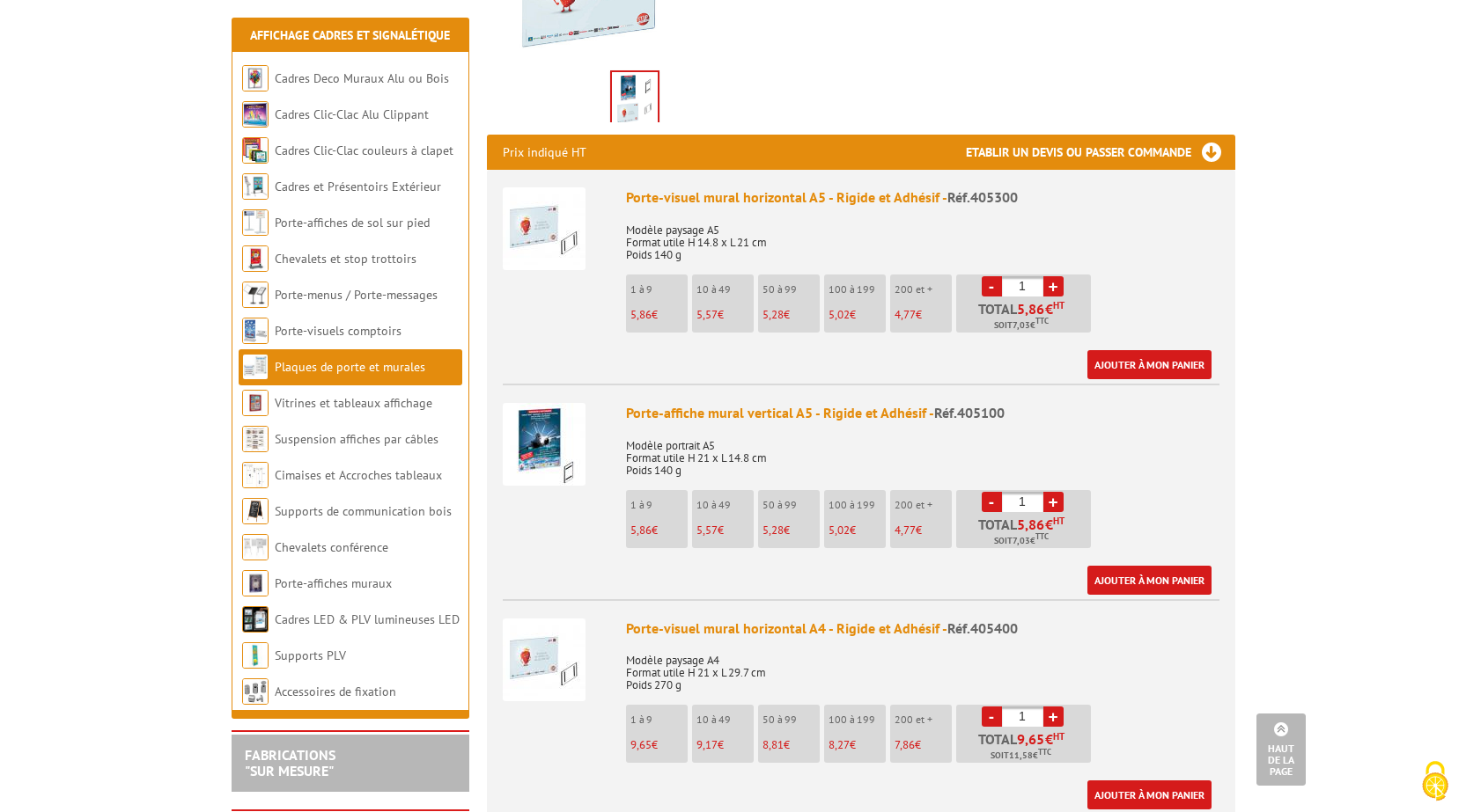
click at [550, 658] on img at bounding box center [544, 660] width 83 height 83
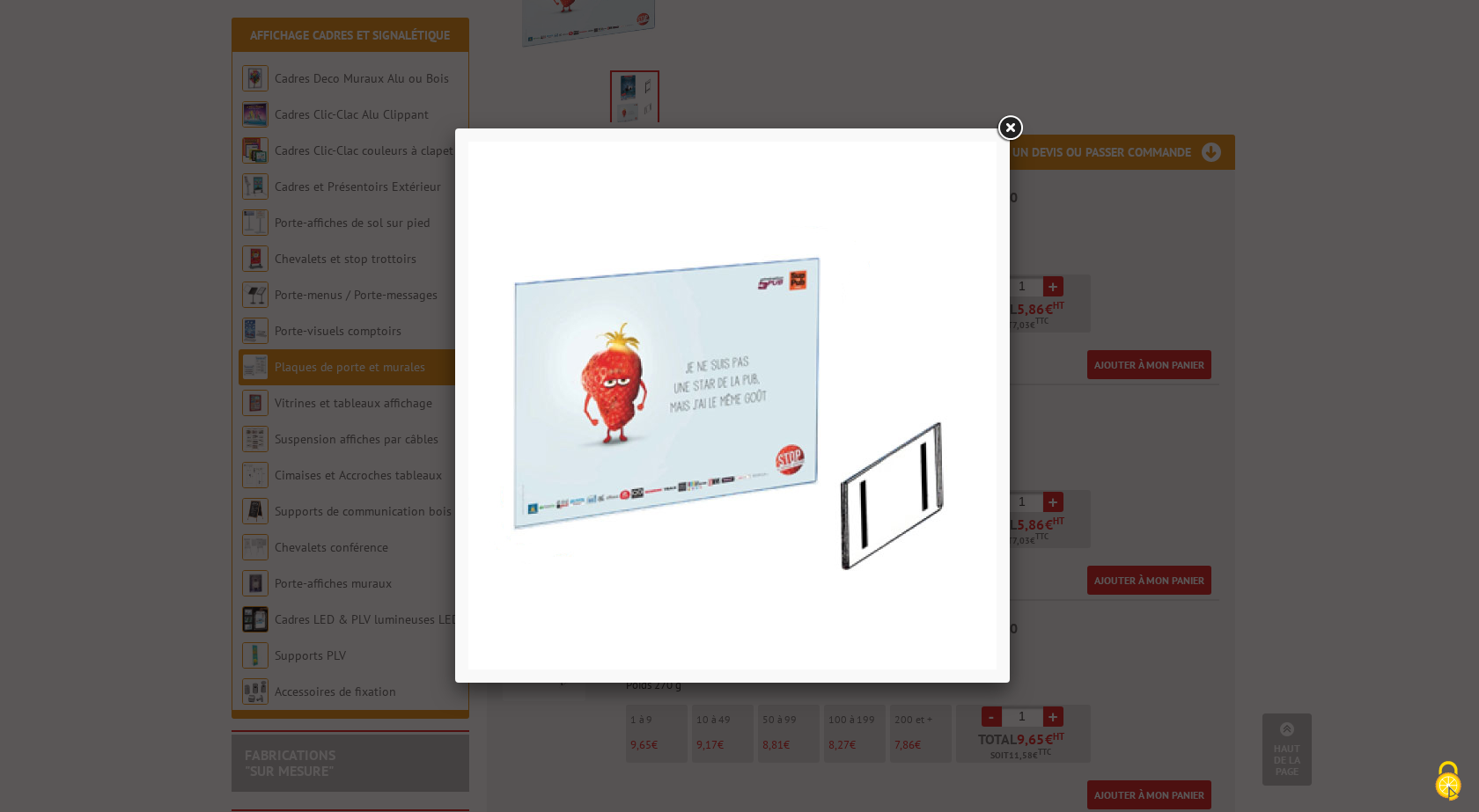
click at [1010, 126] on link at bounding box center [1009, 128] width 32 height 32
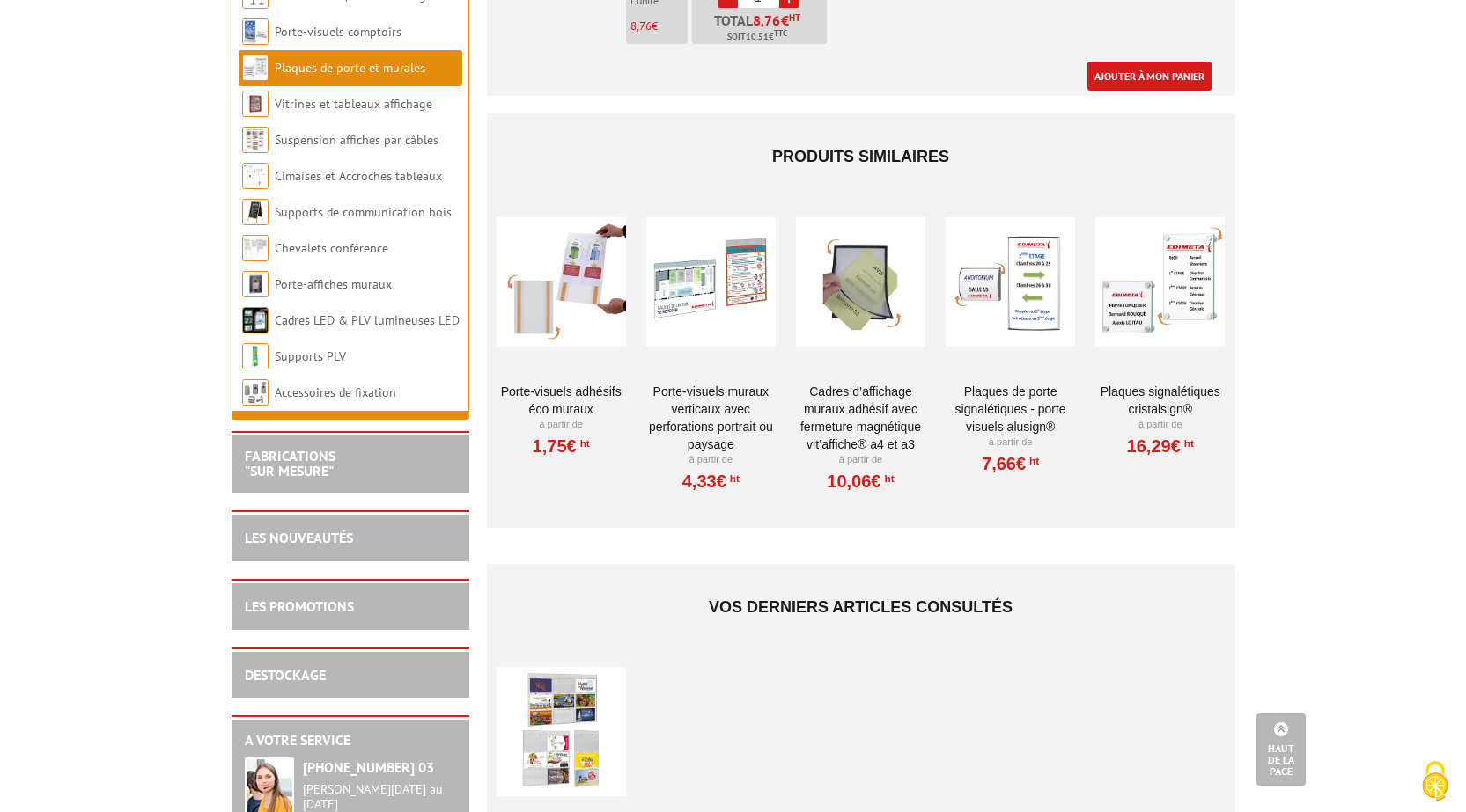
scroll to position [2641, 0]
